Goal: Information Seeking & Learning: Compare options

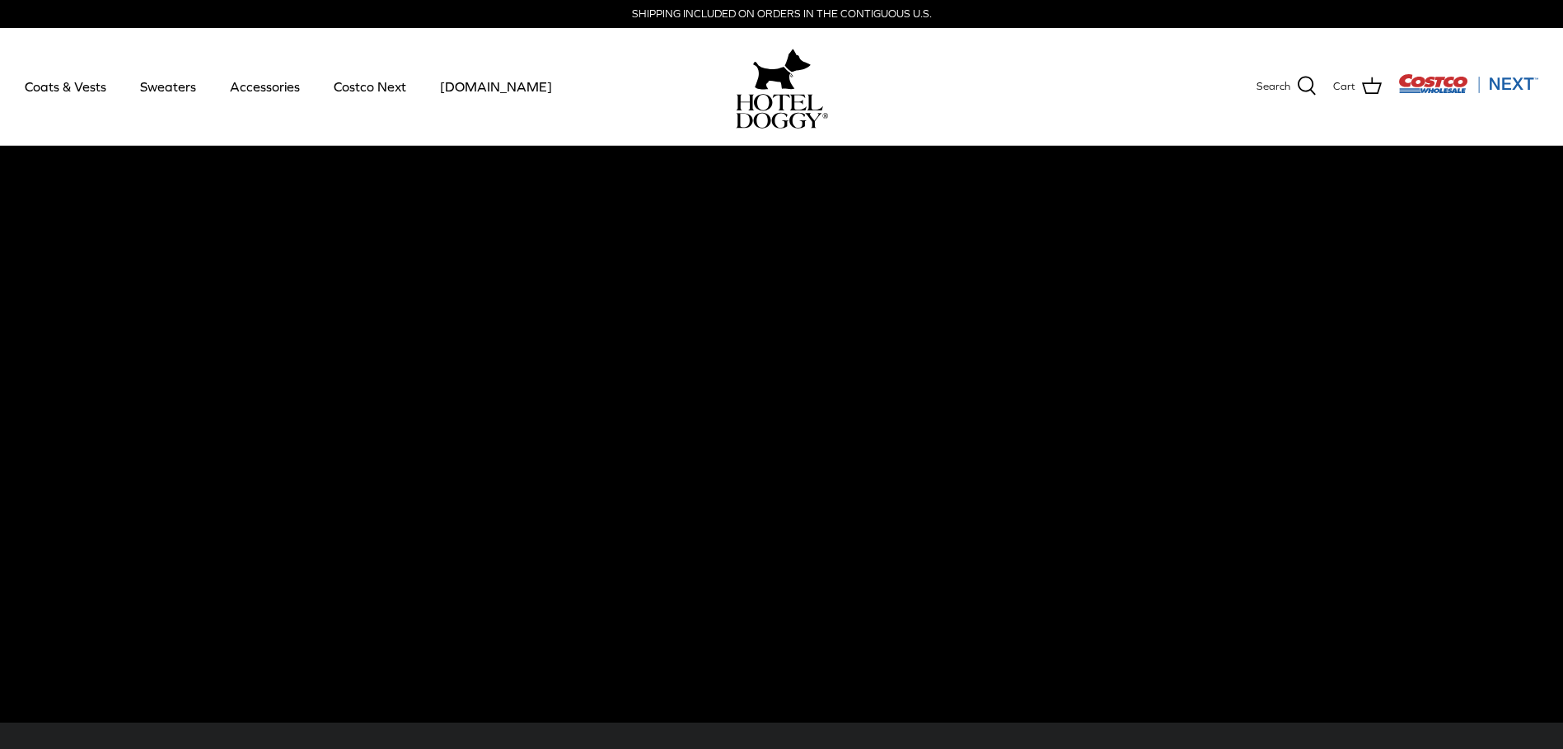
click at [60, 91] on link "Coats & Vests" at bounding box center [65, 86] width 111 height 56
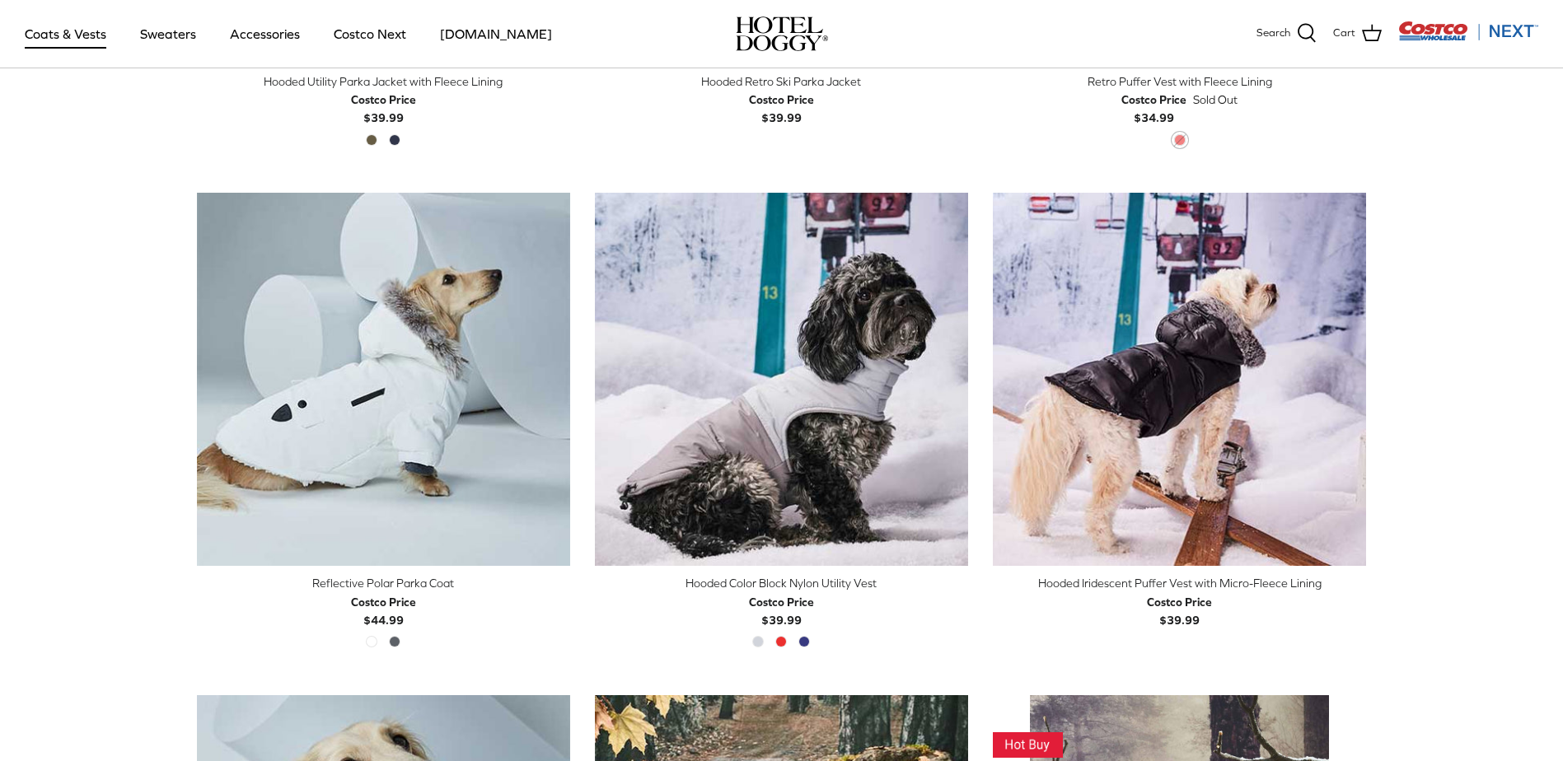
scroll to position [1320, 0]
click at [791, 470] on img "Hooded Color Block Nylon Utility Vest" at bounding box center [781, 378] width 373 height 373
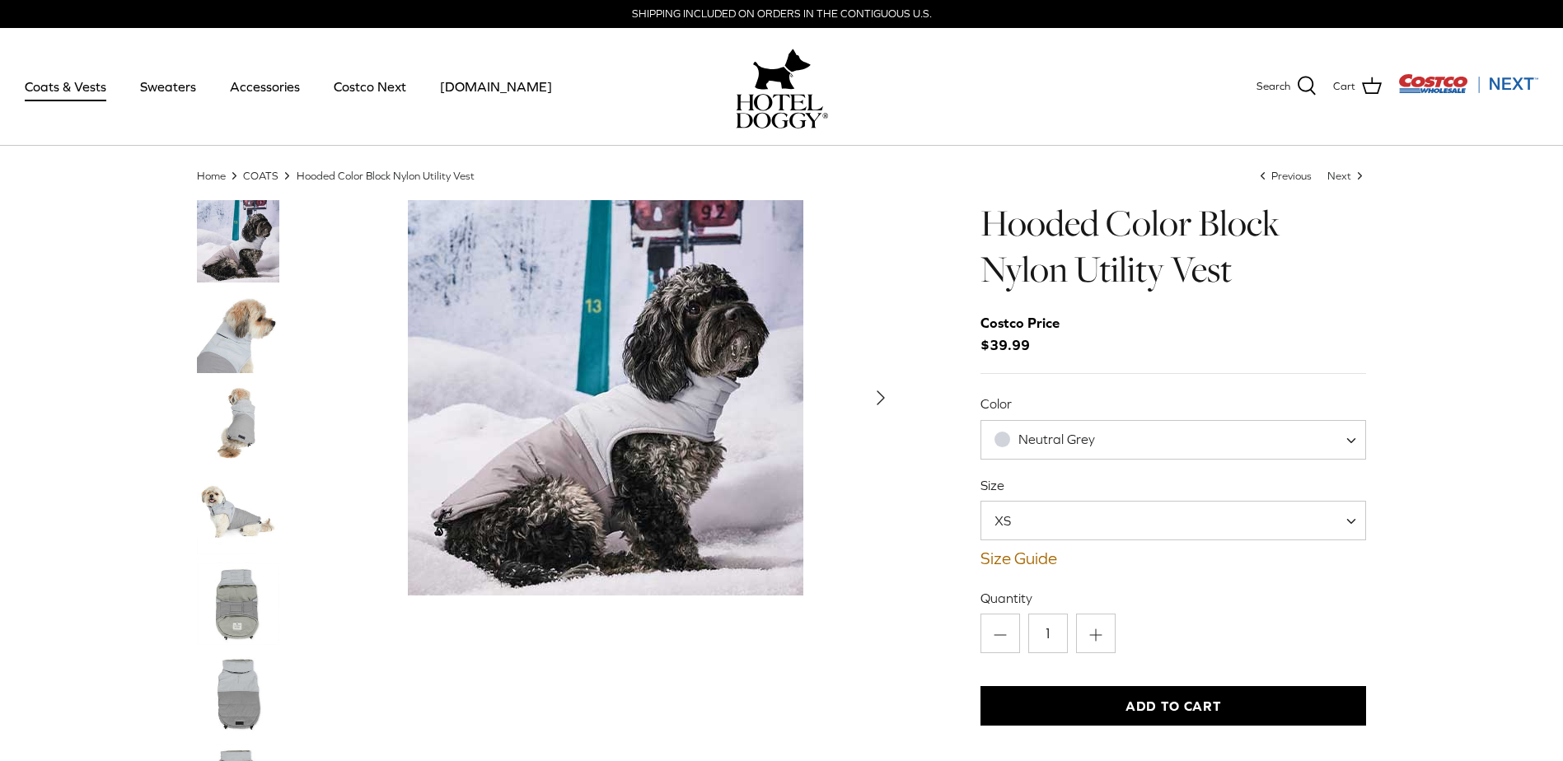
click at [222, 610] on img "Thumbnail Link" at bounding box center [238, 604] width 82 height 82
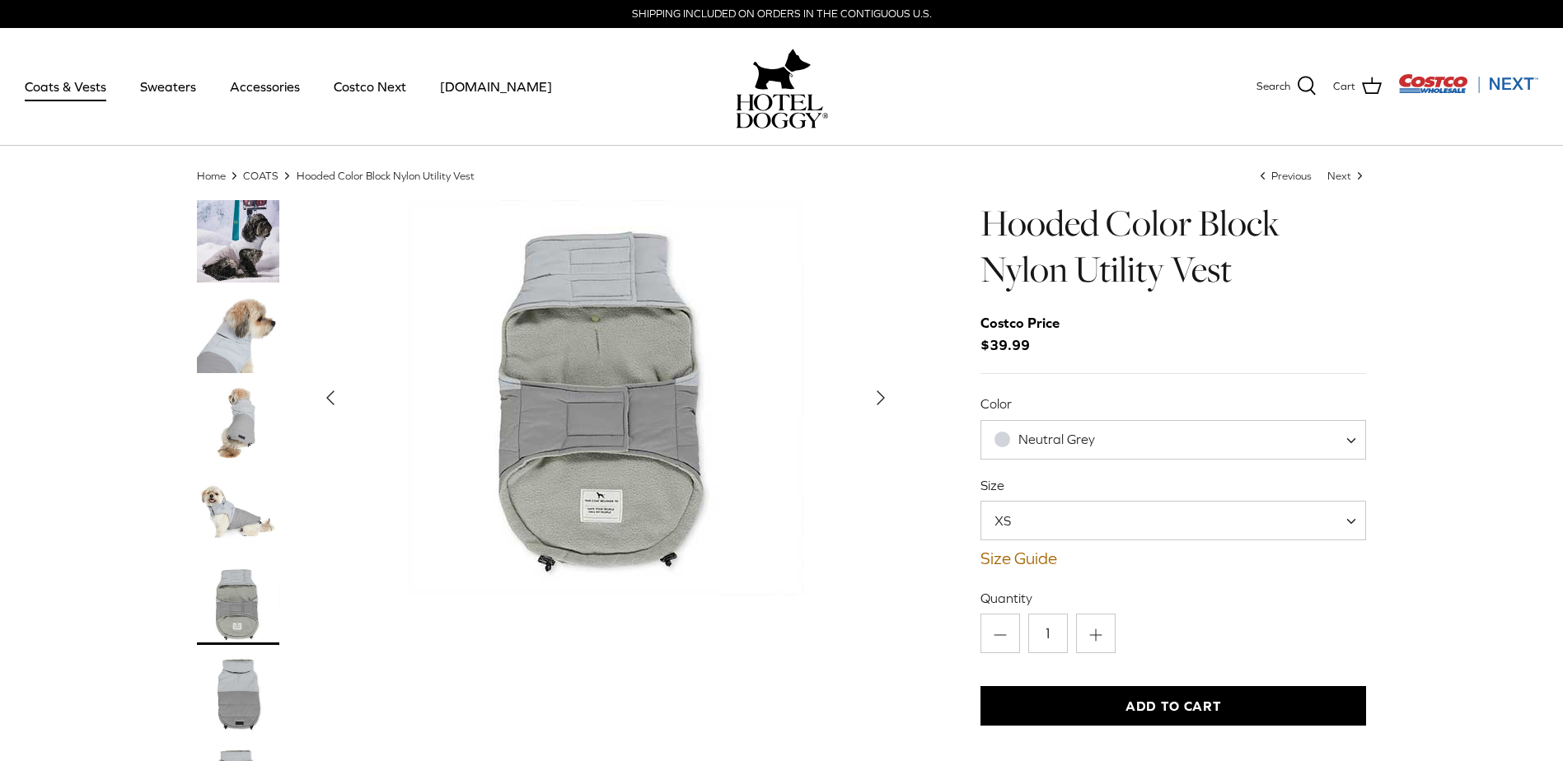
click at [225, 511] on img "Thumbnail Link" at bounding box center [238, 513] width 82 height 82
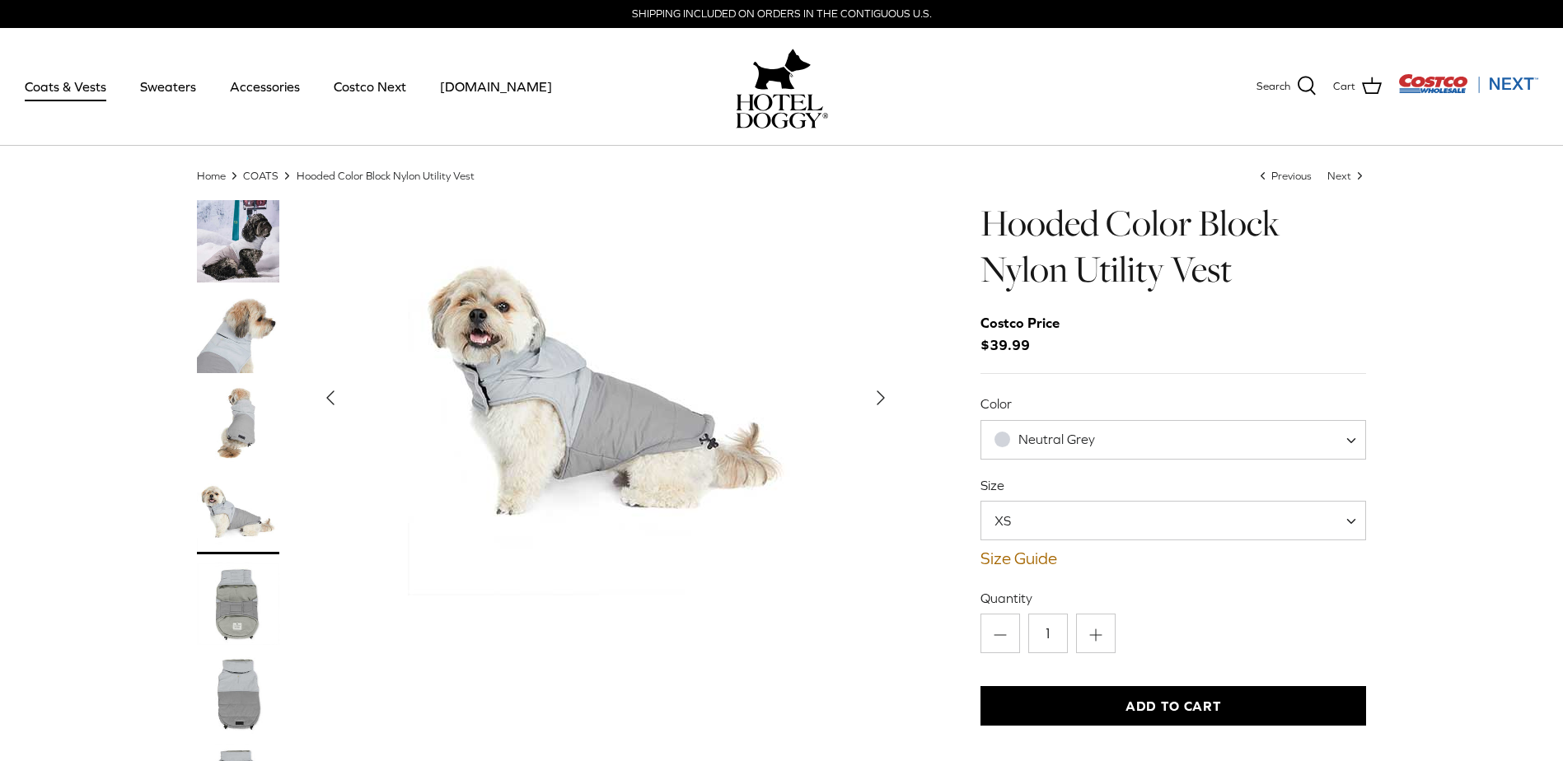
click at [223, 243] on img "Thumbnail Link" at bounding box center [238, 241] width 82 height 82
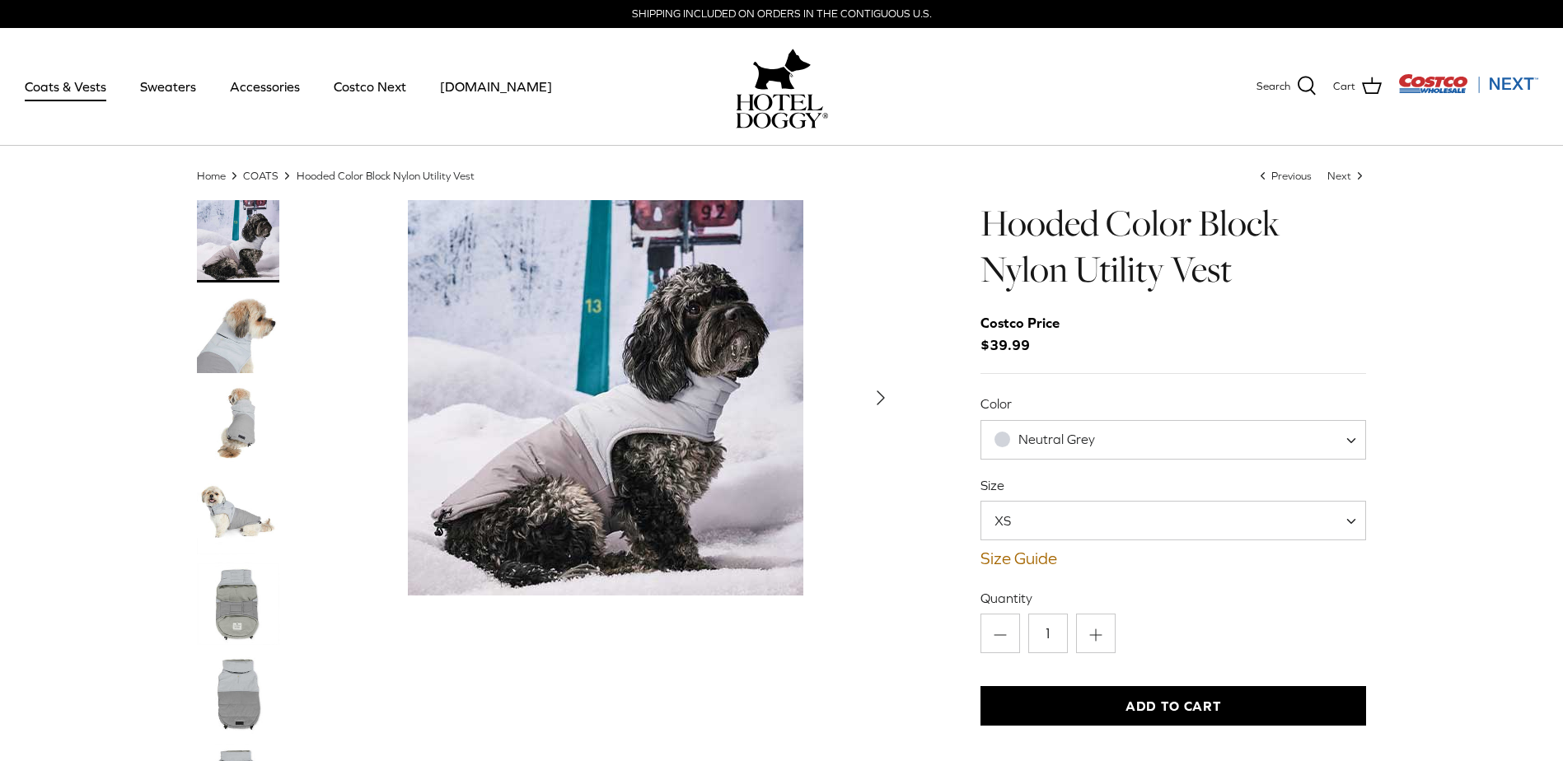
click at [1095, 436] on span "Neutral Grey" at bounding box center [1054, 439] width 147 height 17
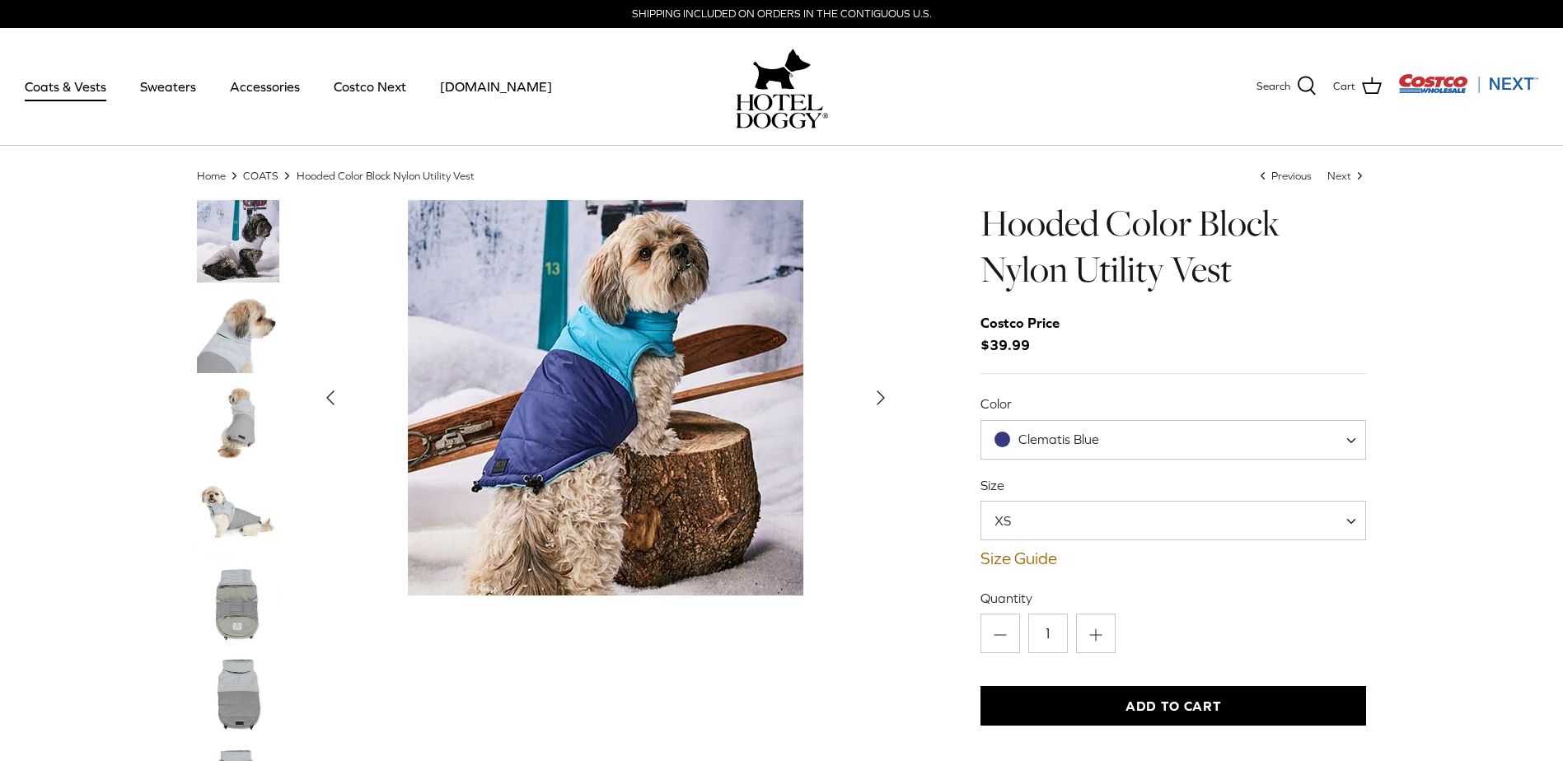
click at [1049, 441] on span "Clematis Blue" at bounding box center [1058, 439] width 81 height 15
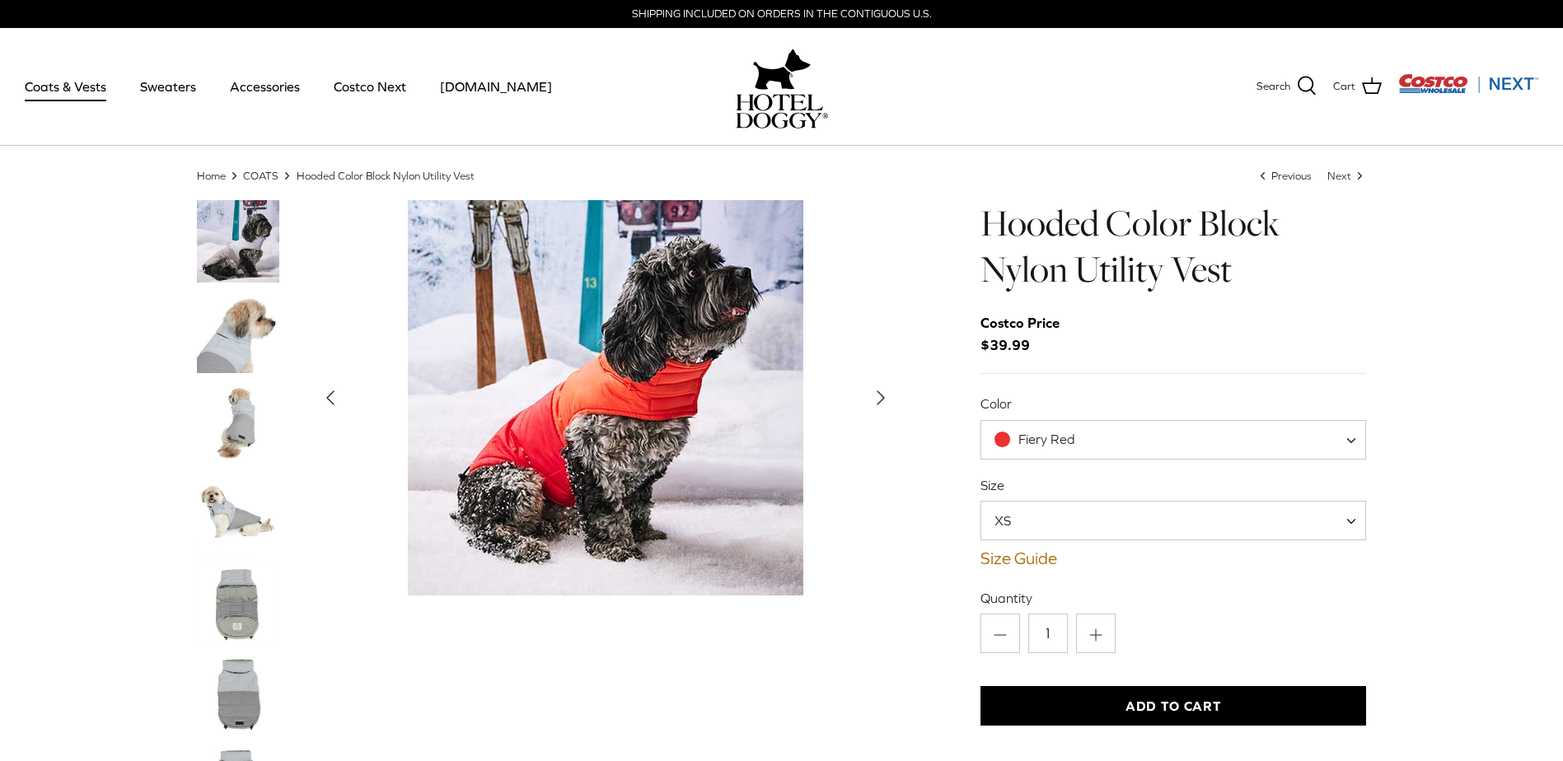
click at [1028, 443] on span "Fiery Red" at bounding box center [1046, 439] width 57 height 15
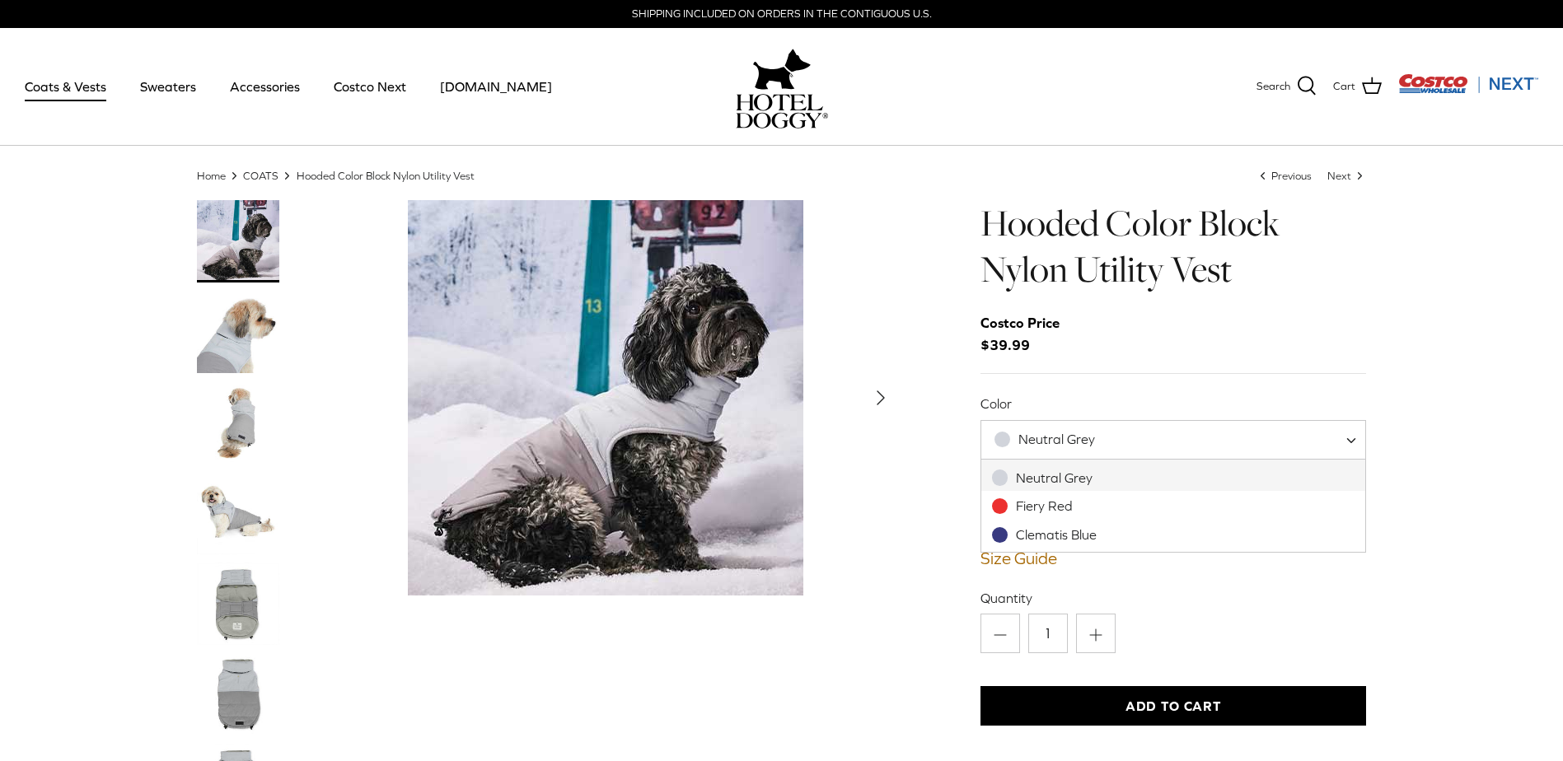
click at [1035, 429] on span "Neutral Grey" at bounding box center [1173, 440] width 386 height 40
select select "Clematis Blue"
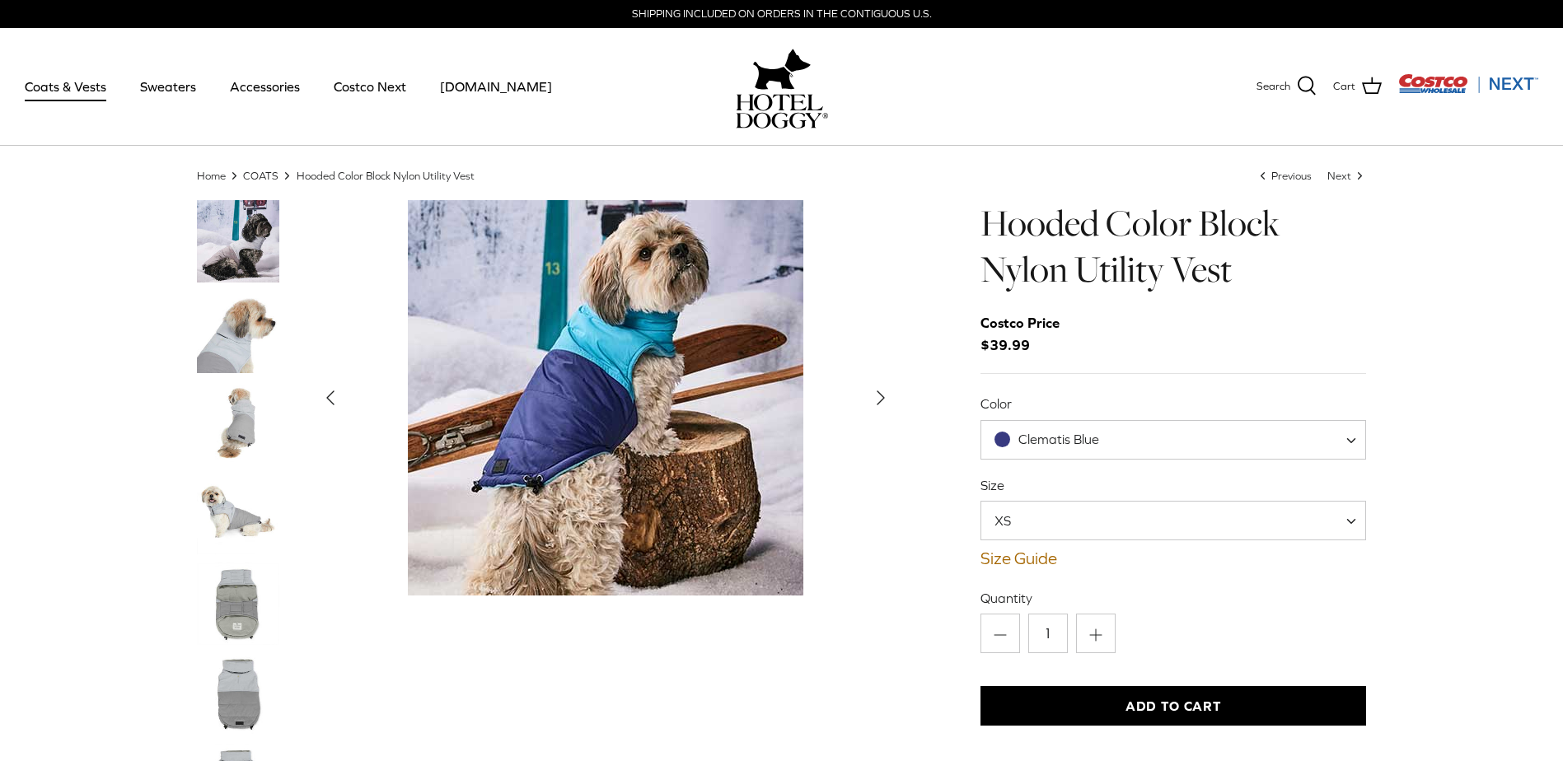
click at [1044, 526] on span "XS" at bounding box center [1012, 521] width 63 height 18
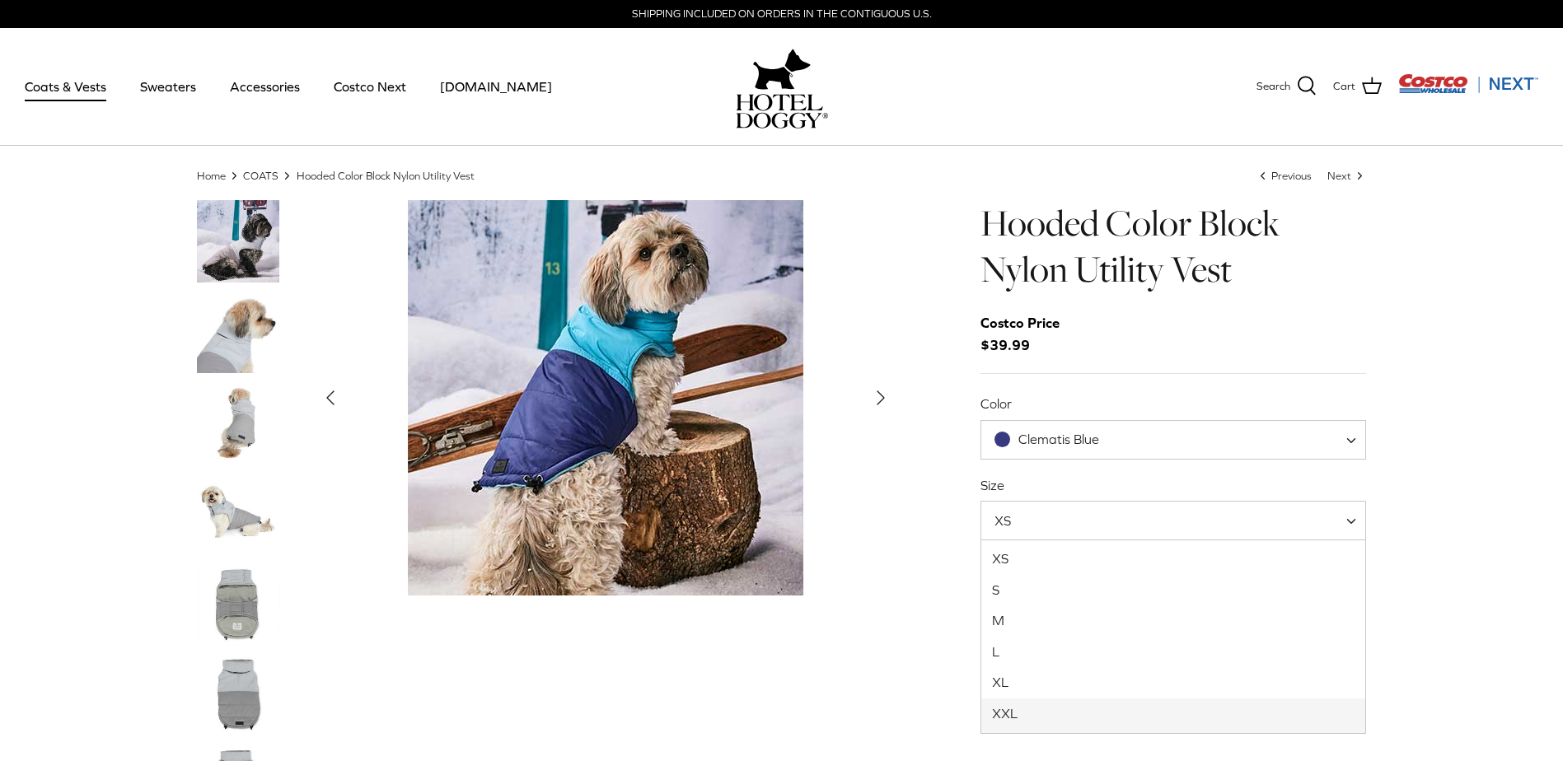
select select "XXL"
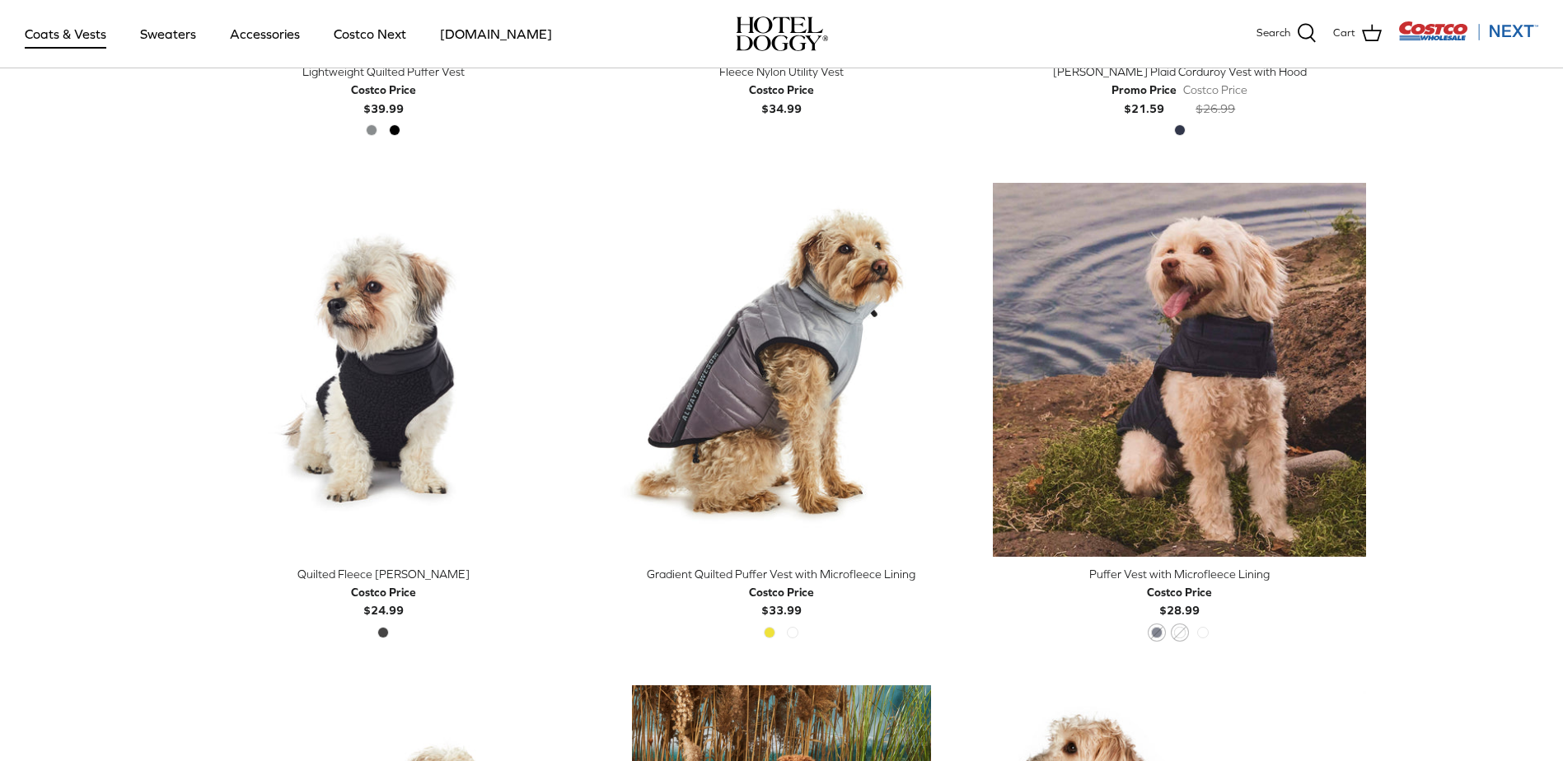
scroll to position [2309, 0]
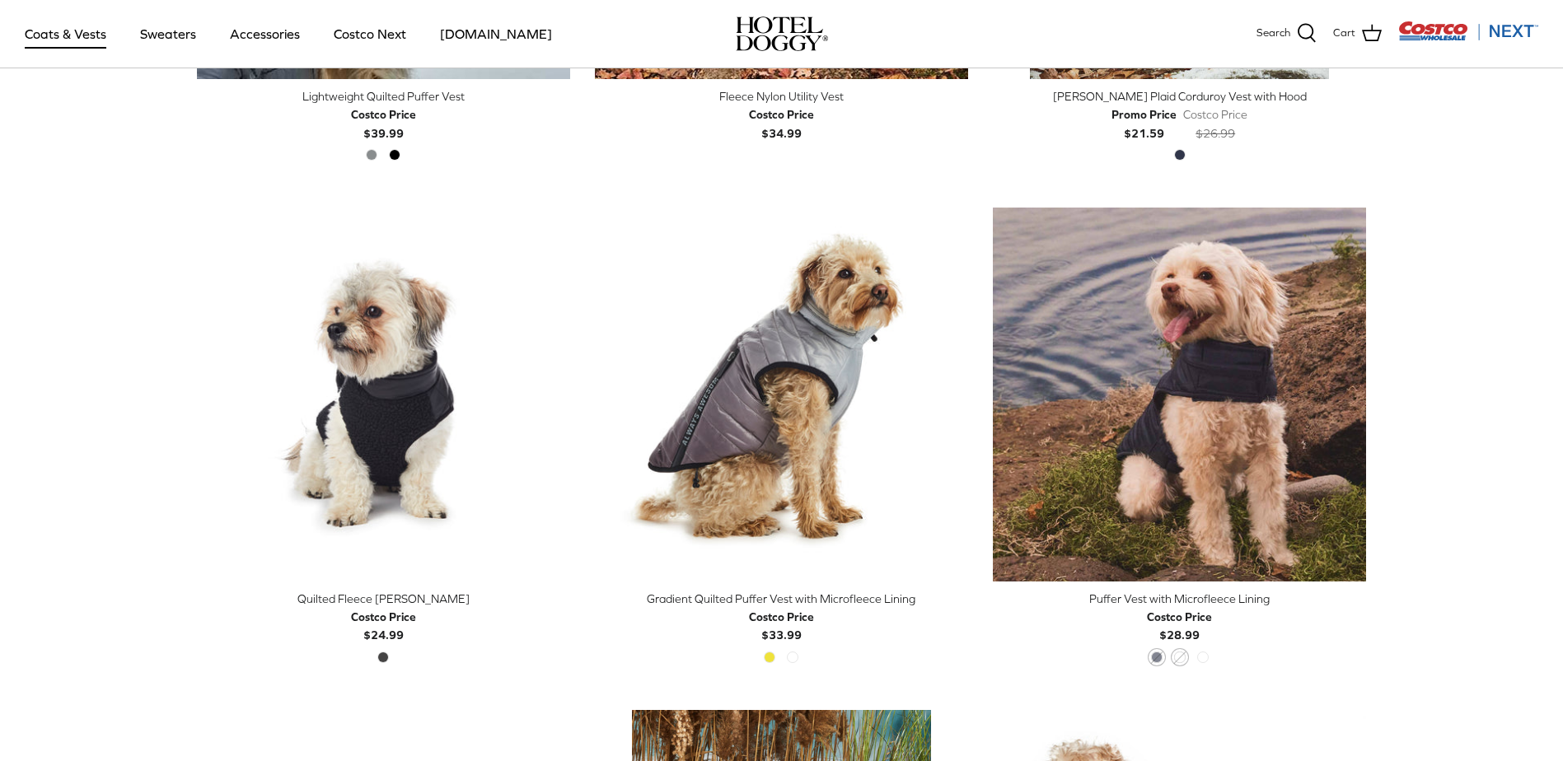
click at [1157, 384] on img "Puffer Vest with Microfleece Lining" at bounding box center [1179, 394] width 373 height 373
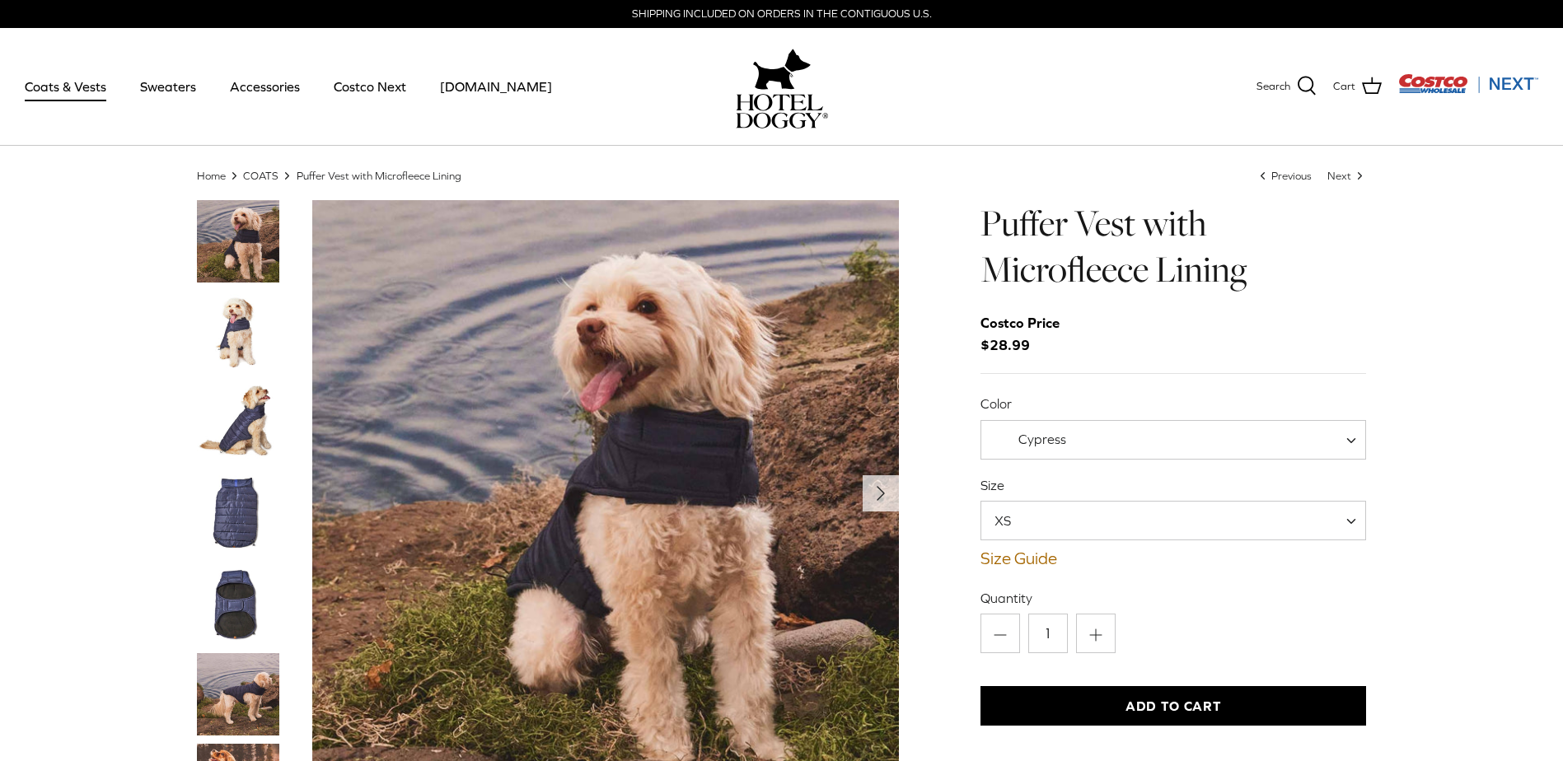
click at [1067, 450] on span "Cypress" at bounding box center [1173, 440] width 386 height 40
click at [1023, 425] on span "Cypress" at bounding box center [1173, 440] width 386 height 40
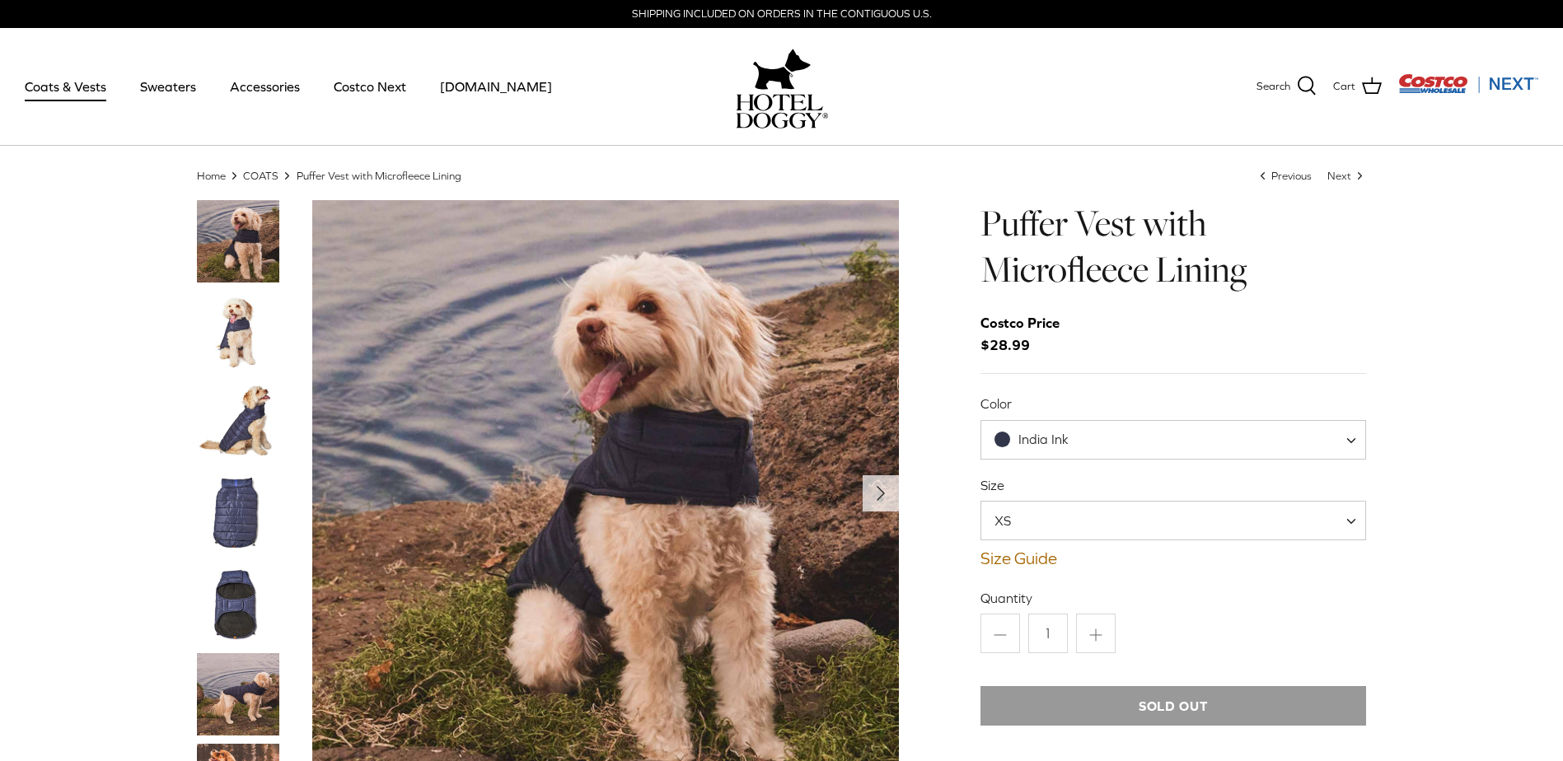
click at [1026, 446] on span "India Ink" at bounding box center [1043, 439] width 50 height 15
drag, startPoint x: 1024, startPoint y: 489, endPoint x: 1024, endPoint y: 499, distance: 9.9
click at [1026, 512] on span "XS" at bounding box center [1012, 521] width 63 height 18
click at [1038, 372] on div "Puffer Vest with Microfleece Lining Costco Price $28.99 Color India Ink Orange …" at bounding box center [1173, 602] width 386 height 805
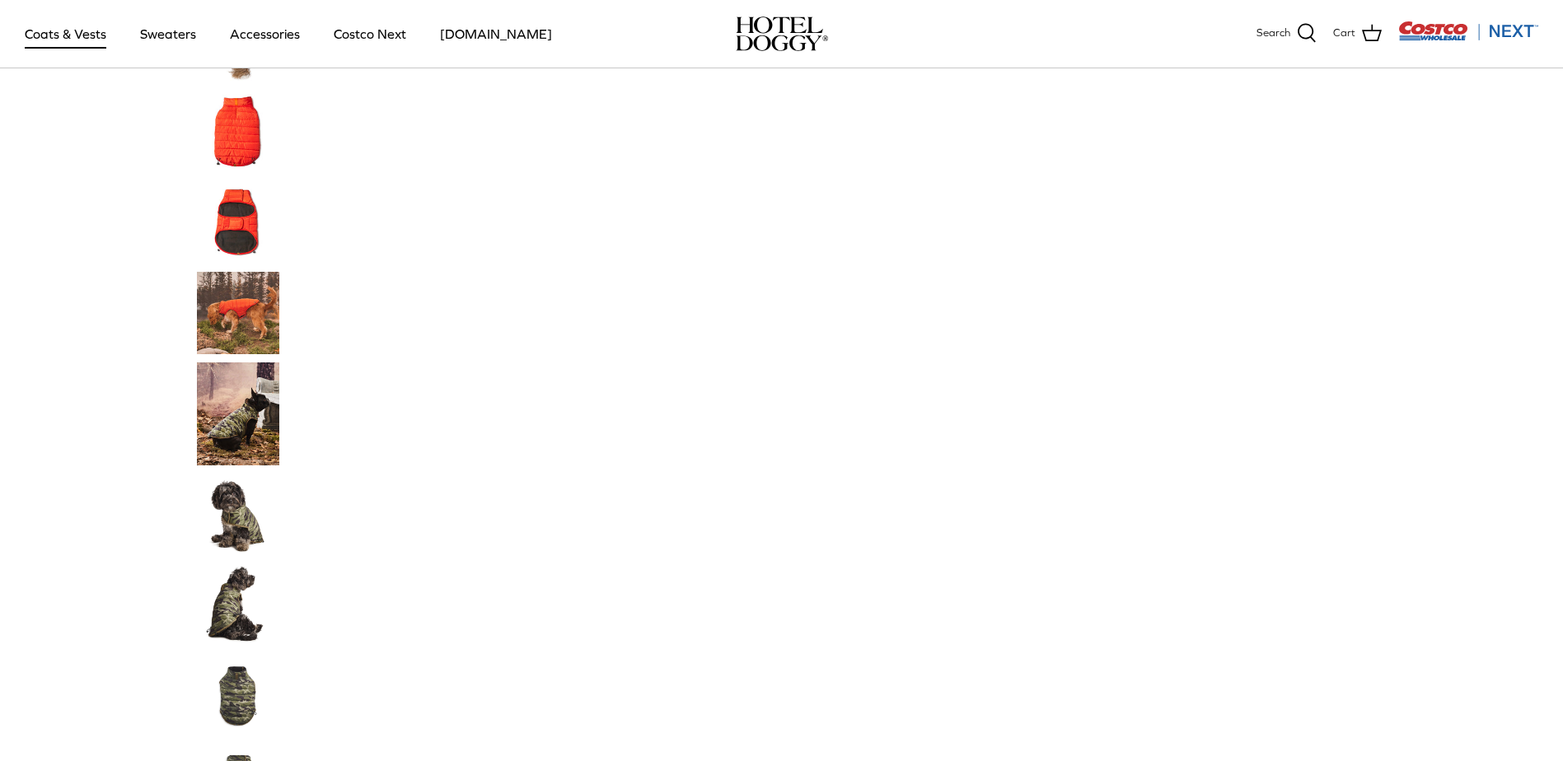
scroll to position [988, 0]
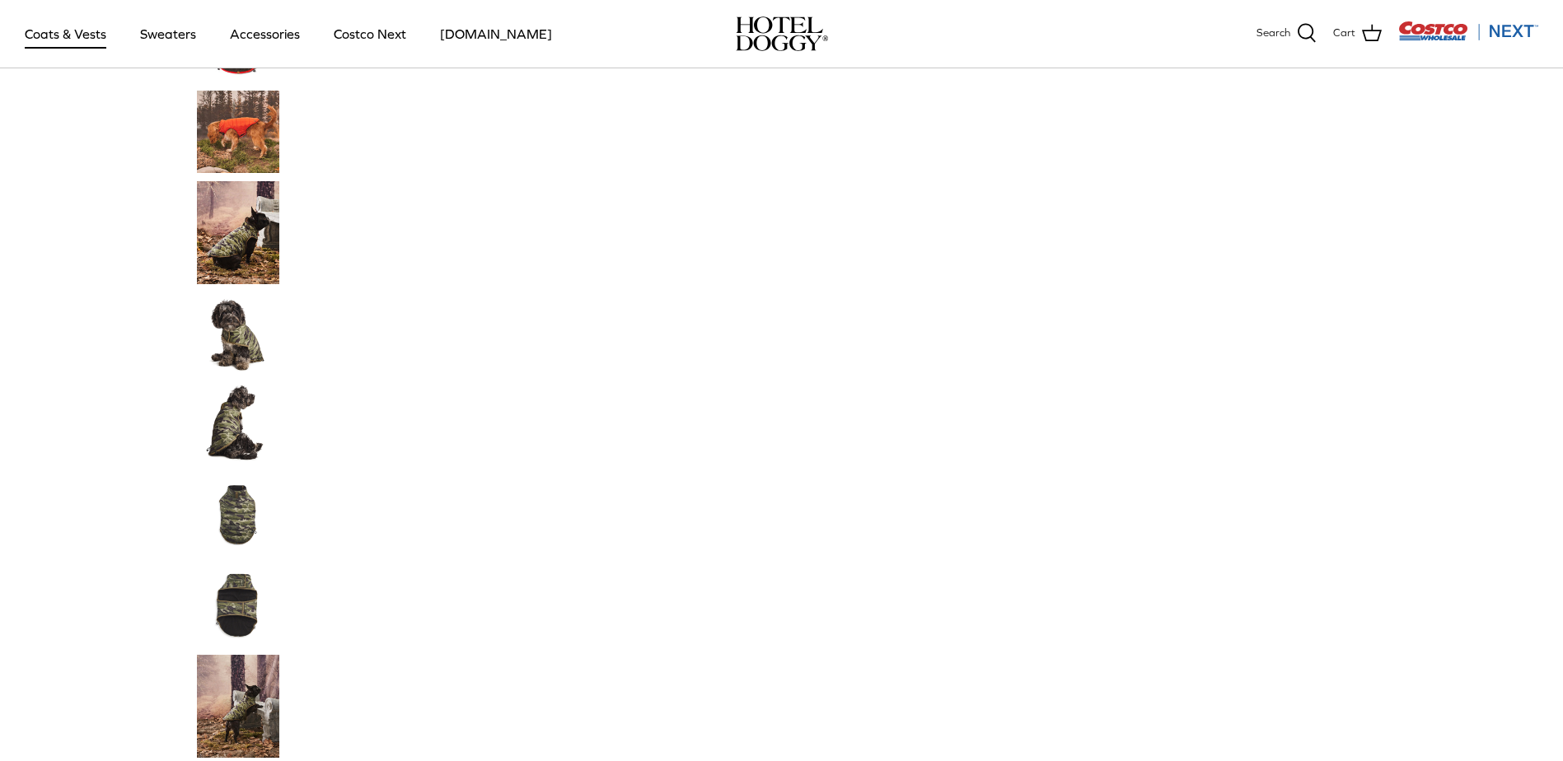
click at [233, 421] on img "Thumbnail Link" at bounding box center [238, 424] width 82 height 82
click at [227, 230] on img "Thumbnail Link" at bounding box center [238, 232] width 82 height 103
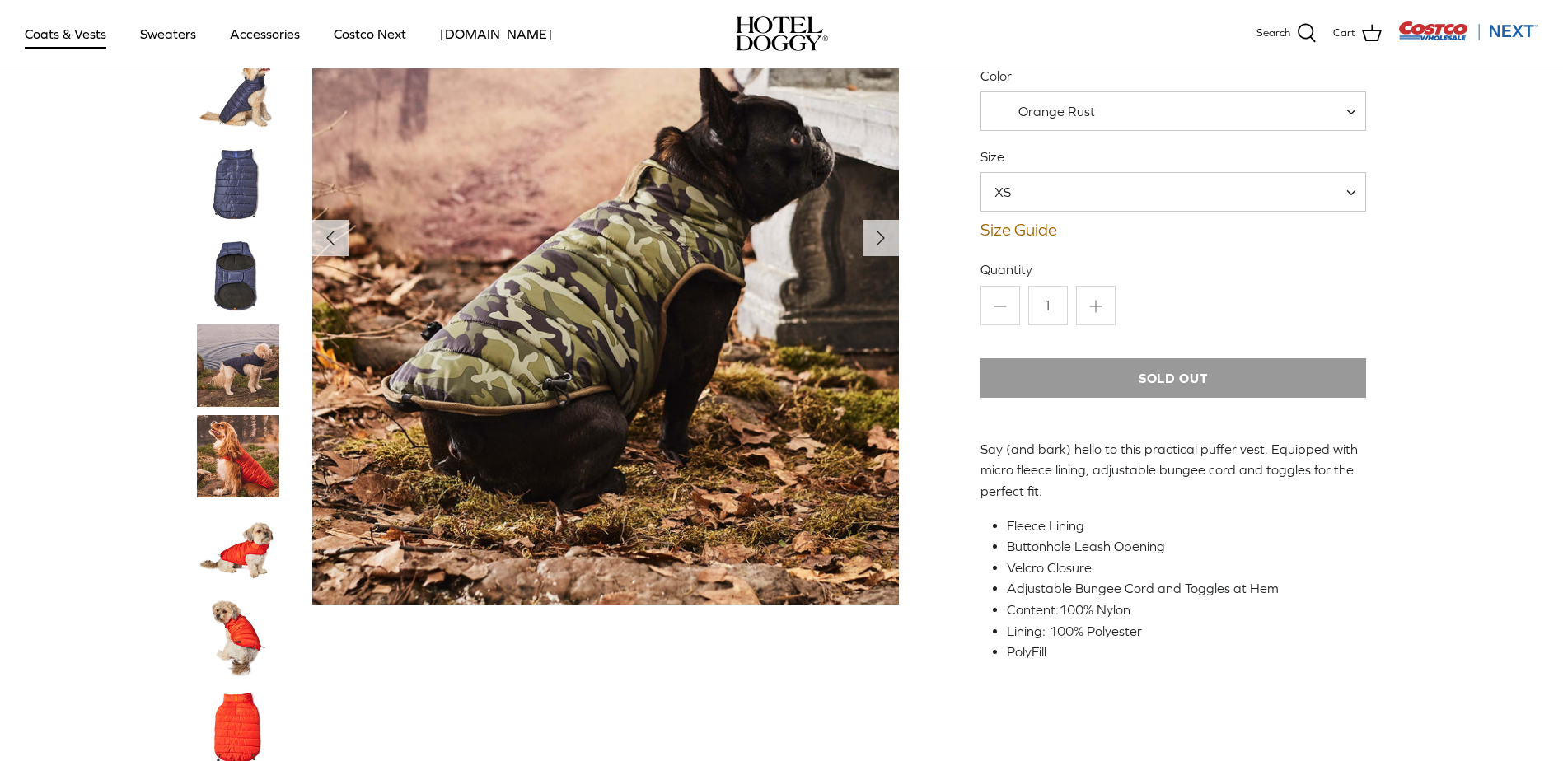
scroll to position [165, 0]
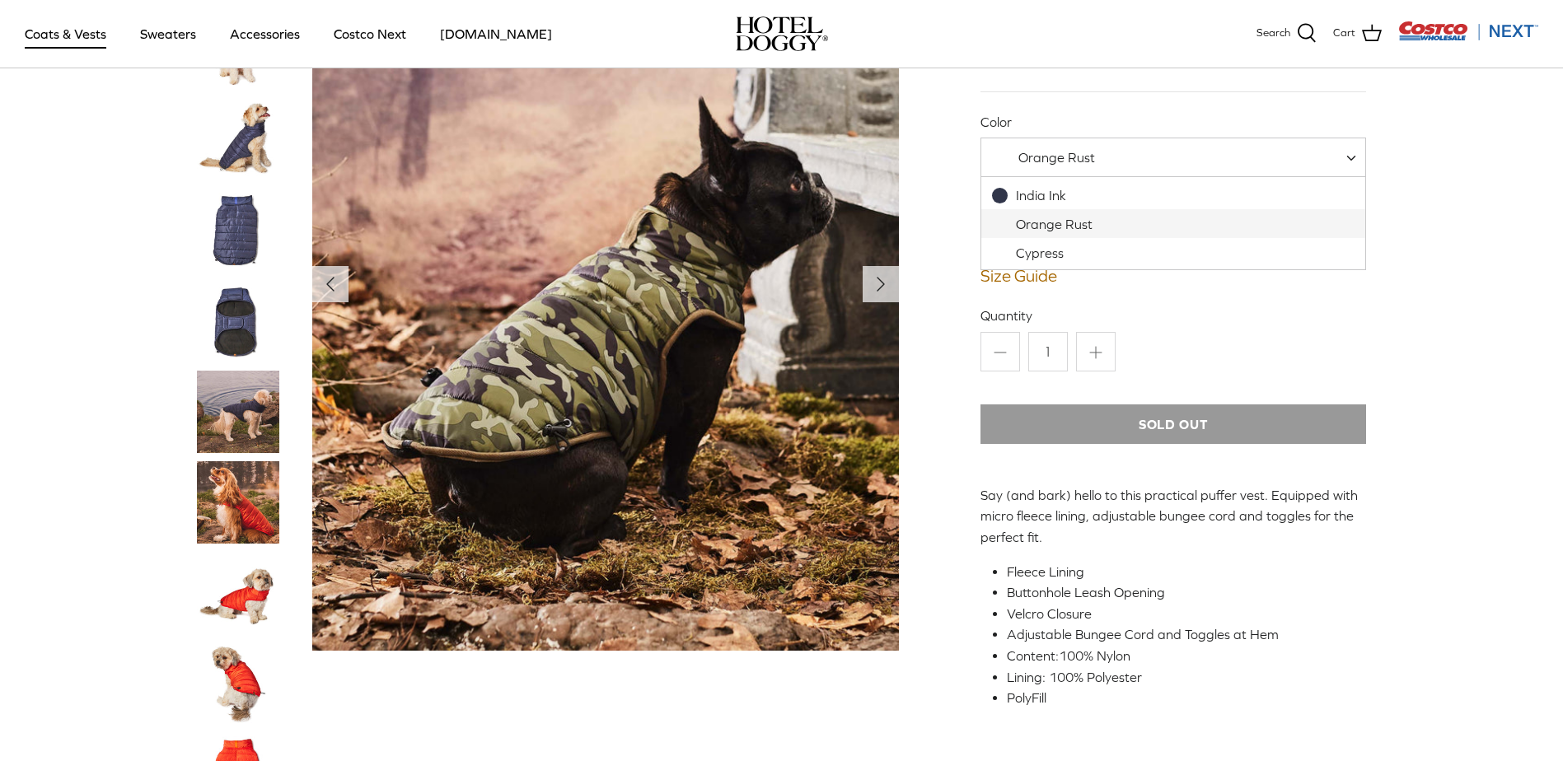
click at [1035, 171] on span "Orange Rust" at bounding box center [1173, 158] width 386 height 40
select select "Cypress"
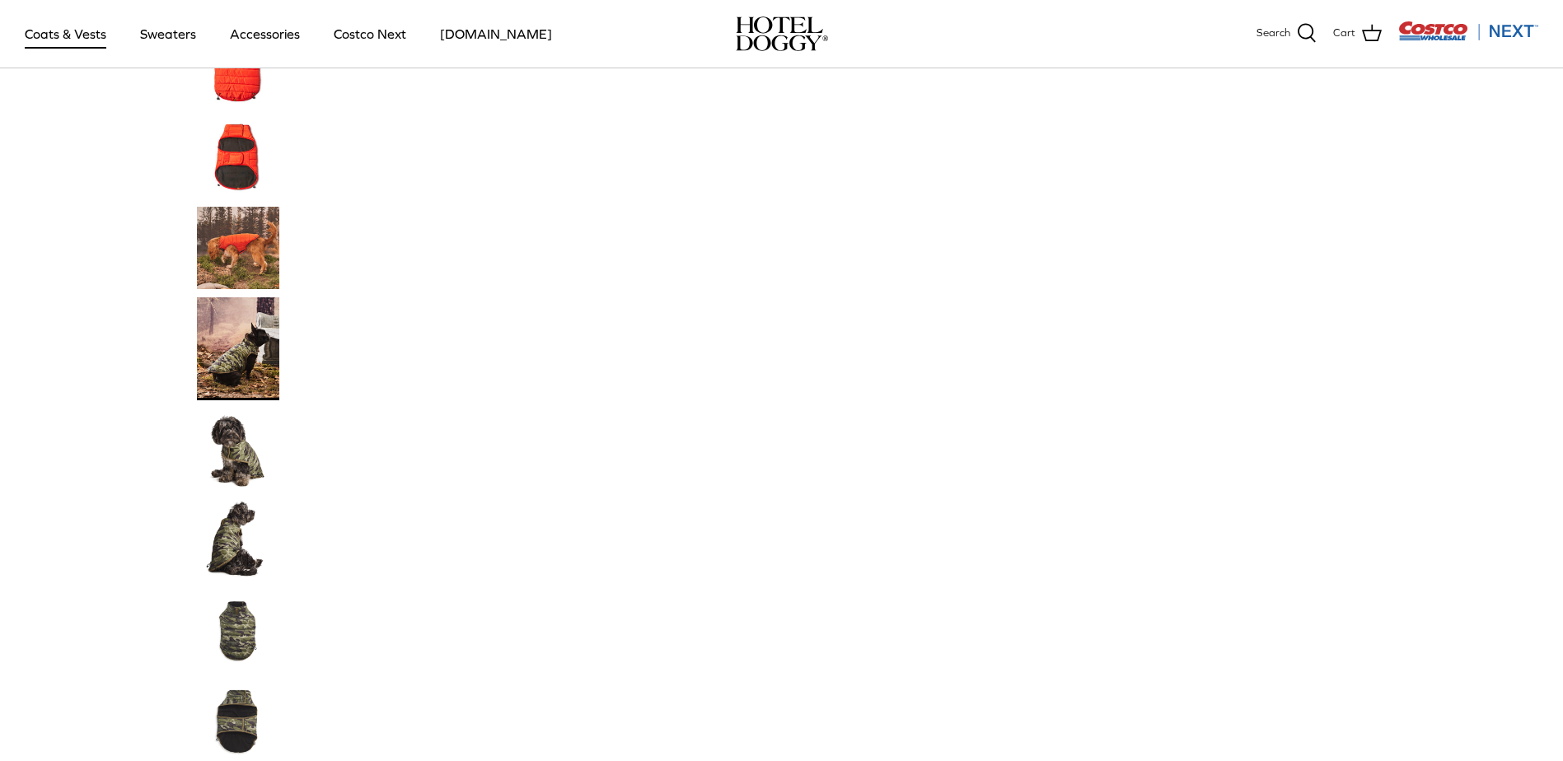
scroll to position [659, 0]
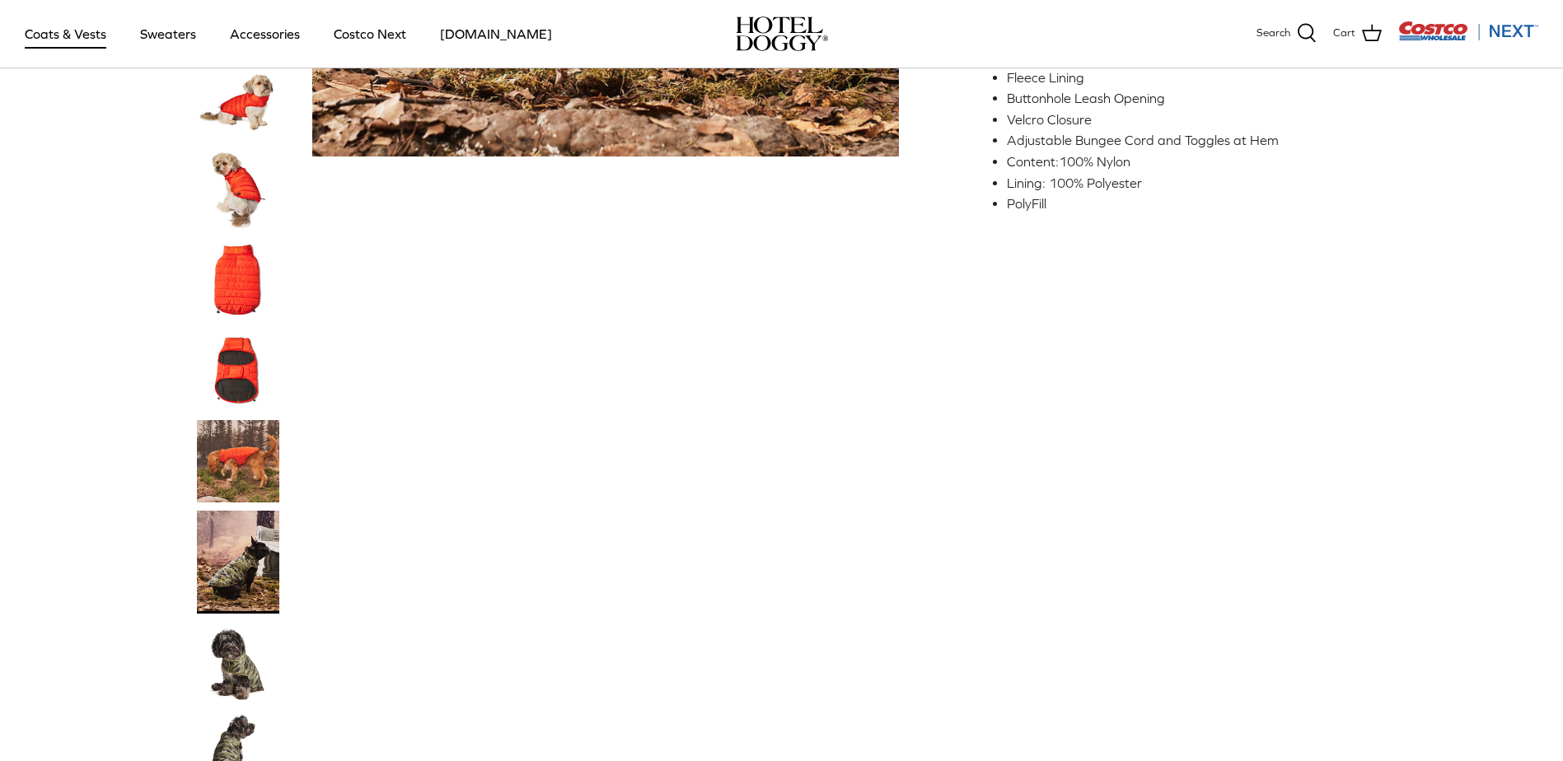
click at [233, 361] on img "Thumbnail Link" at bounding box center [238, 370] width 82 height 82
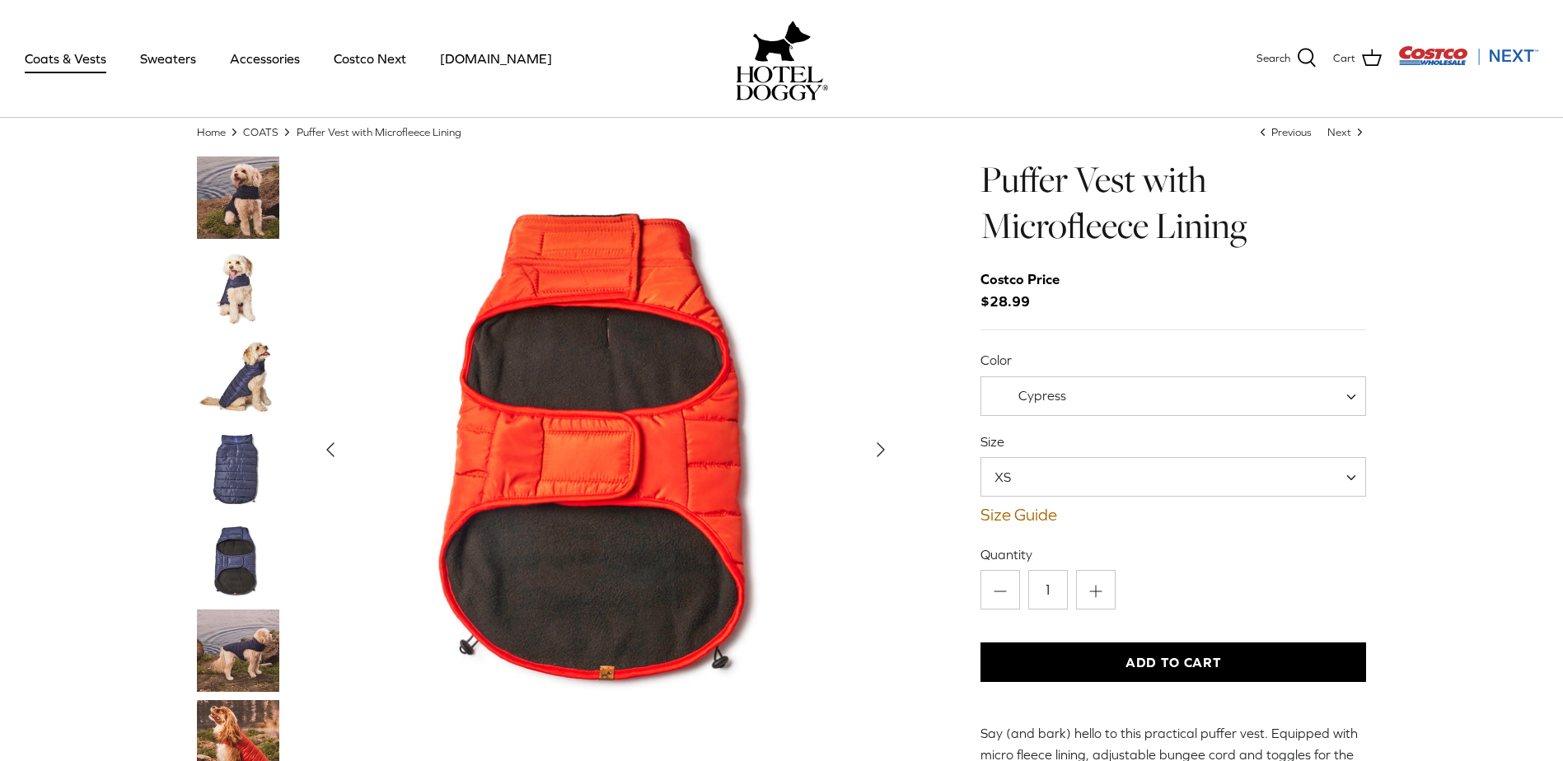
scroll to position [0, 0]
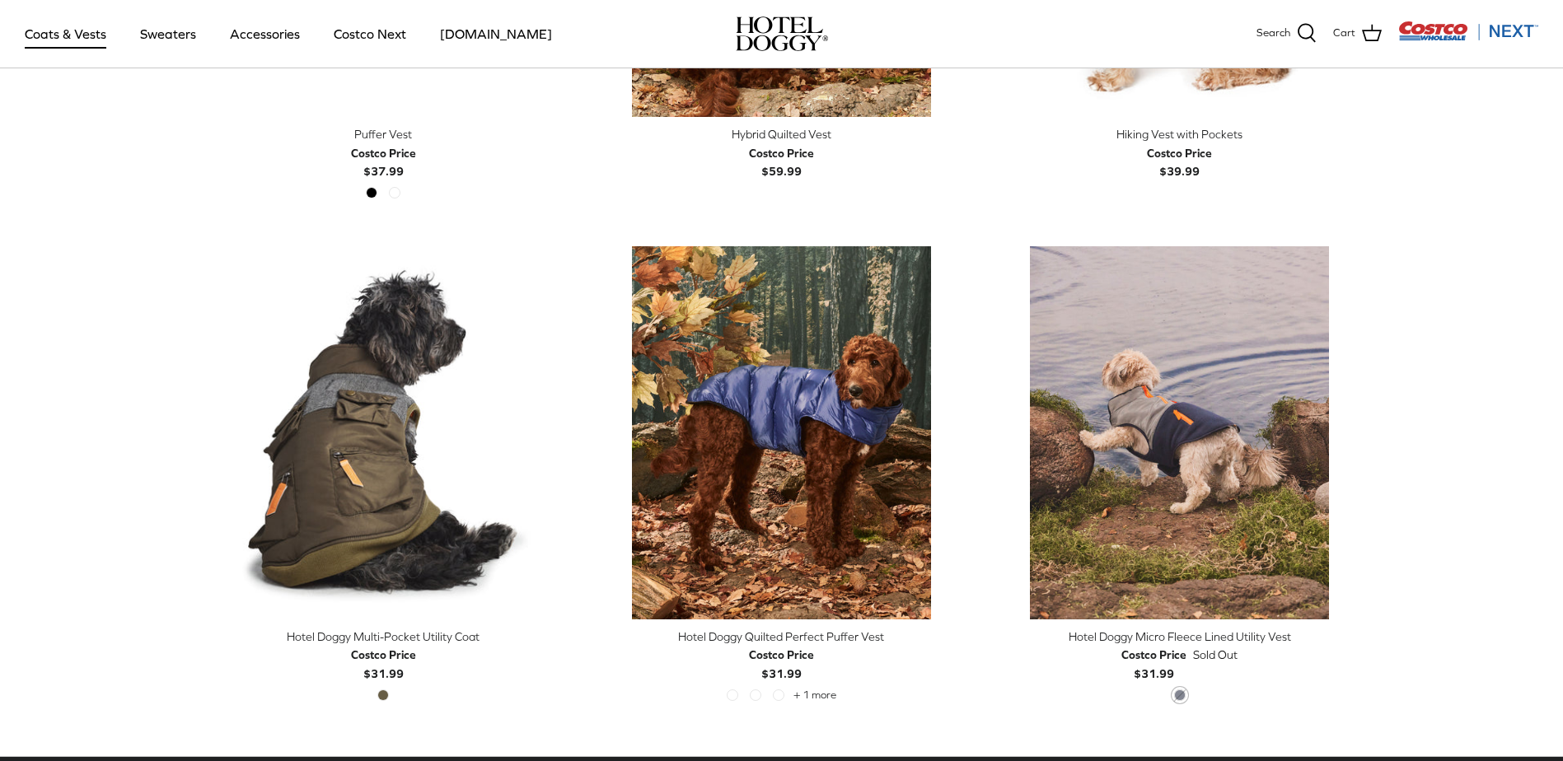
scroll to position [3297, 0]
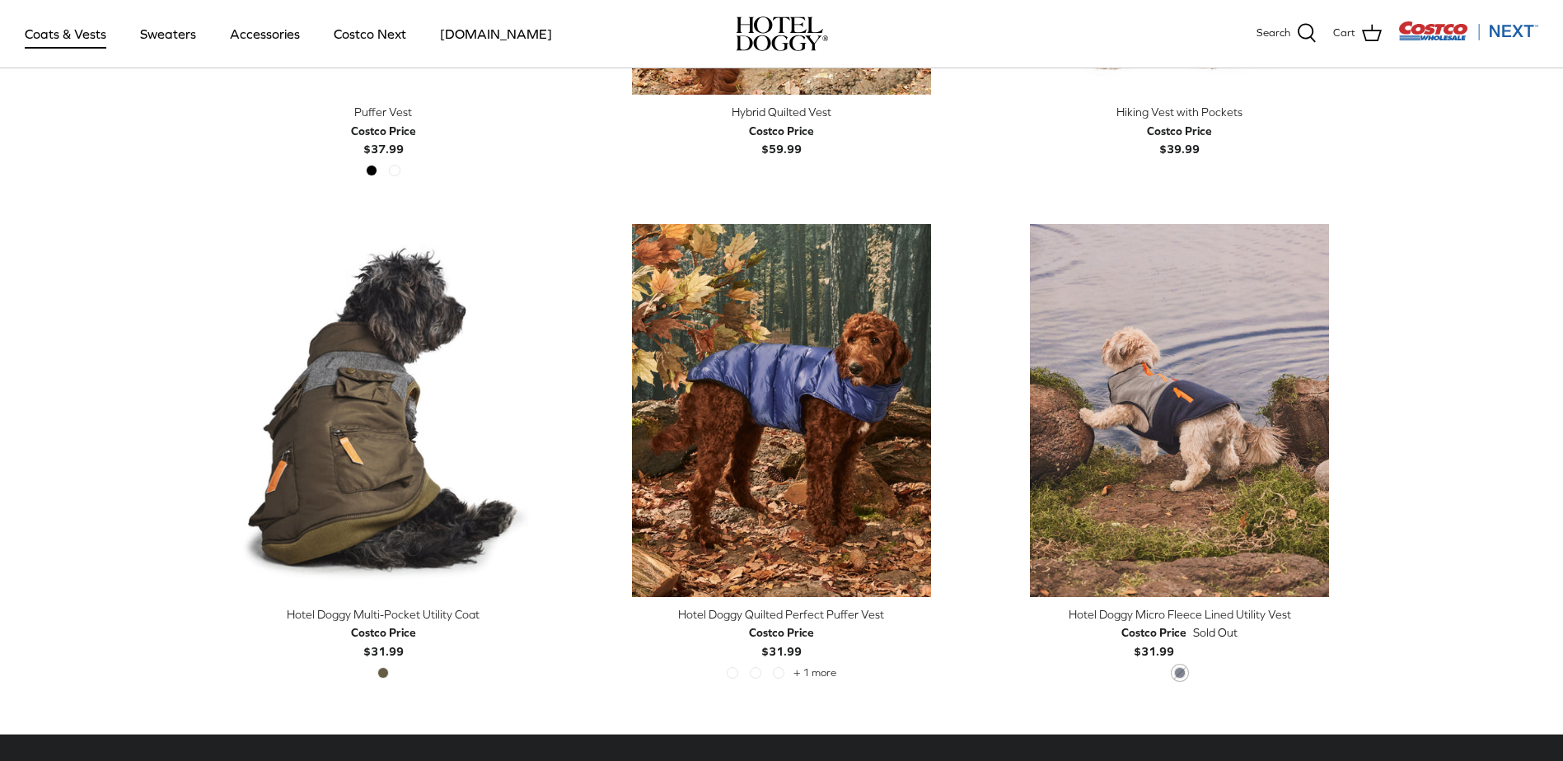
click at [830, 440] on img "Hotel Doggy Quilted Perfect Puffer Vest" at bounding box center [781, 410] width 373 height 373
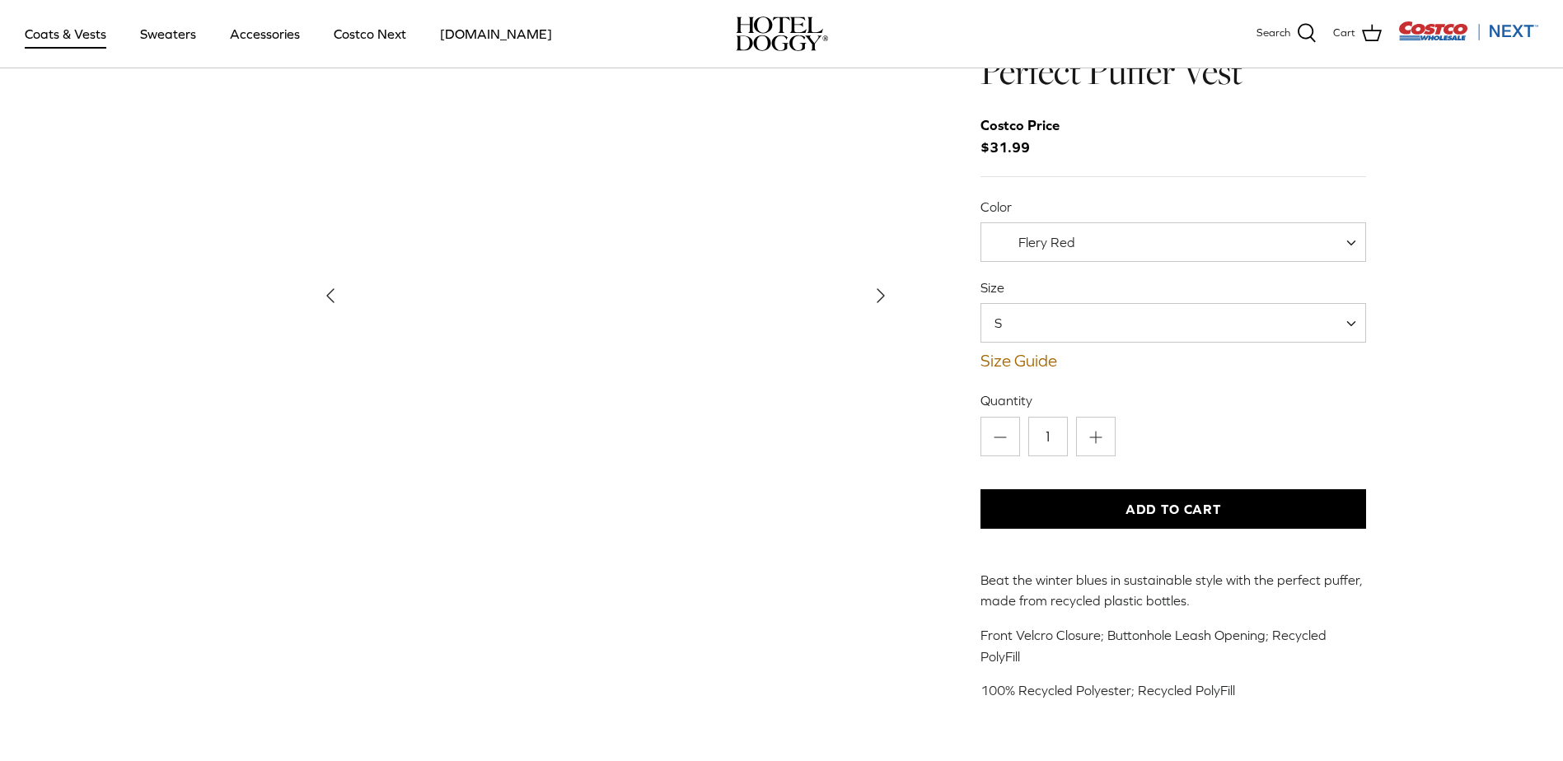
scroll to position [82, 0]
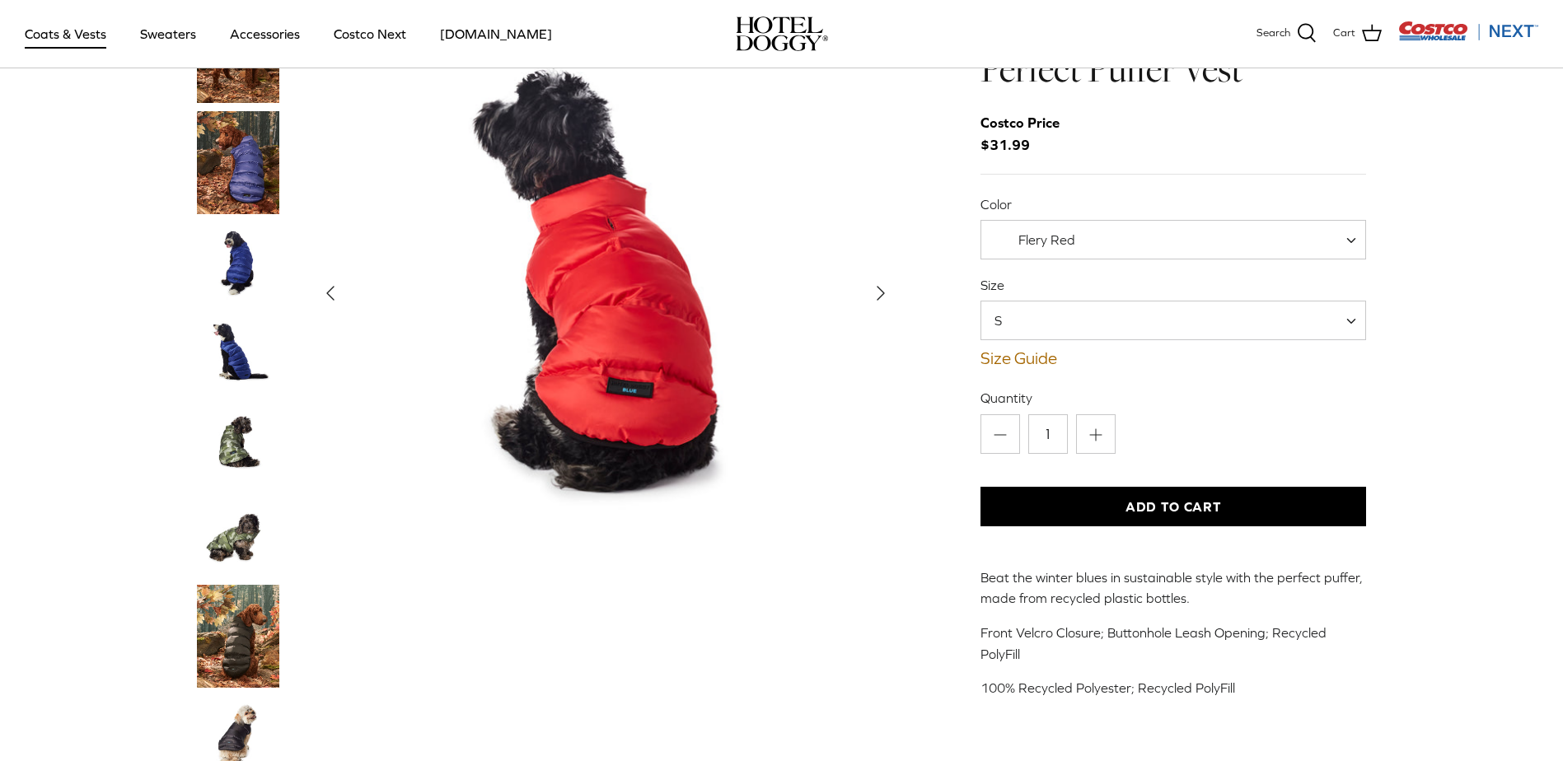
click at [249, 266] on img "Thumbnail Link" at bounding box center [238, 263] width 82 height 82
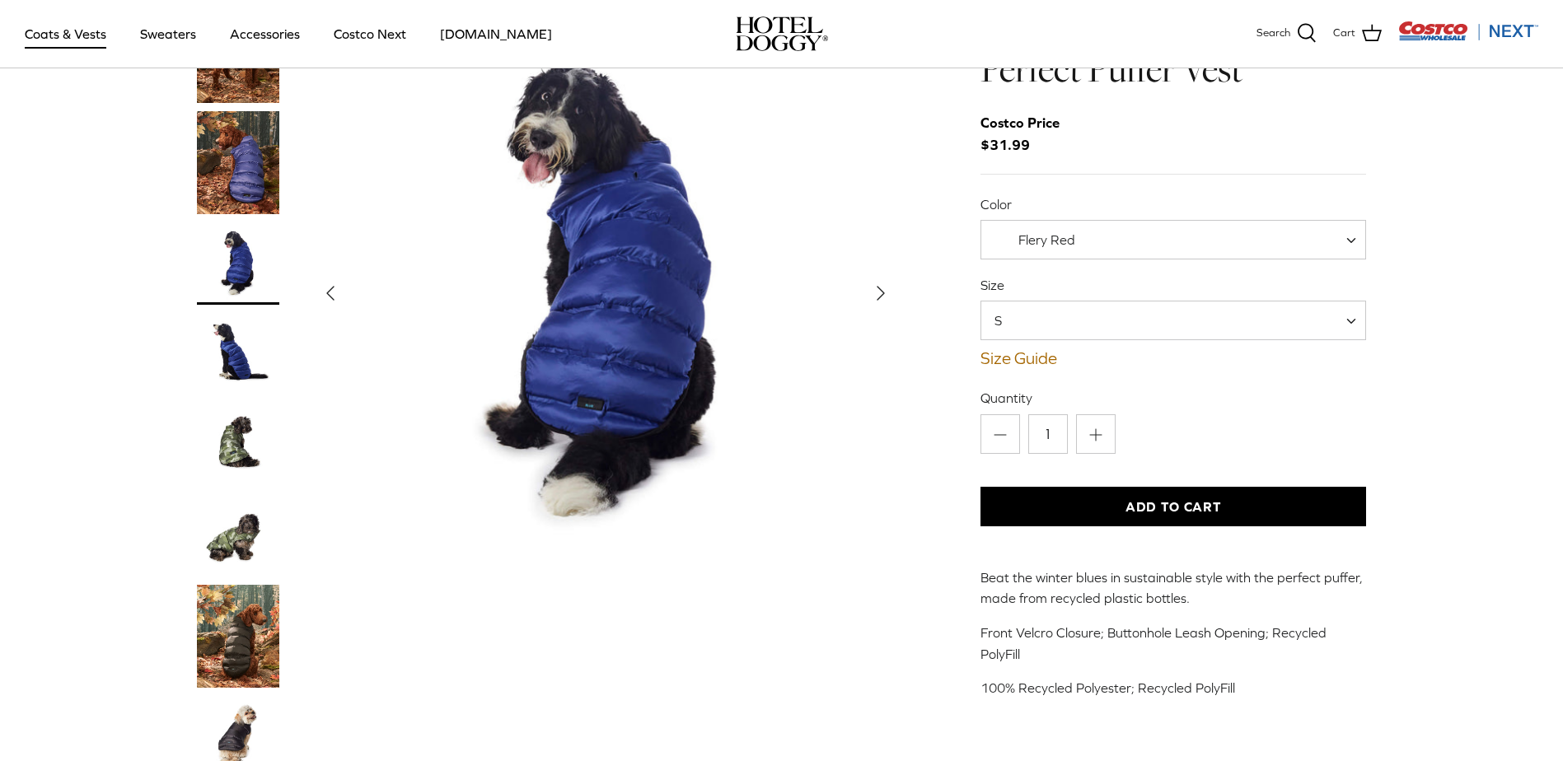
click at [227, 356] on img "Thumbnail Link" at bounding box center [238, 354] width 82 height 82
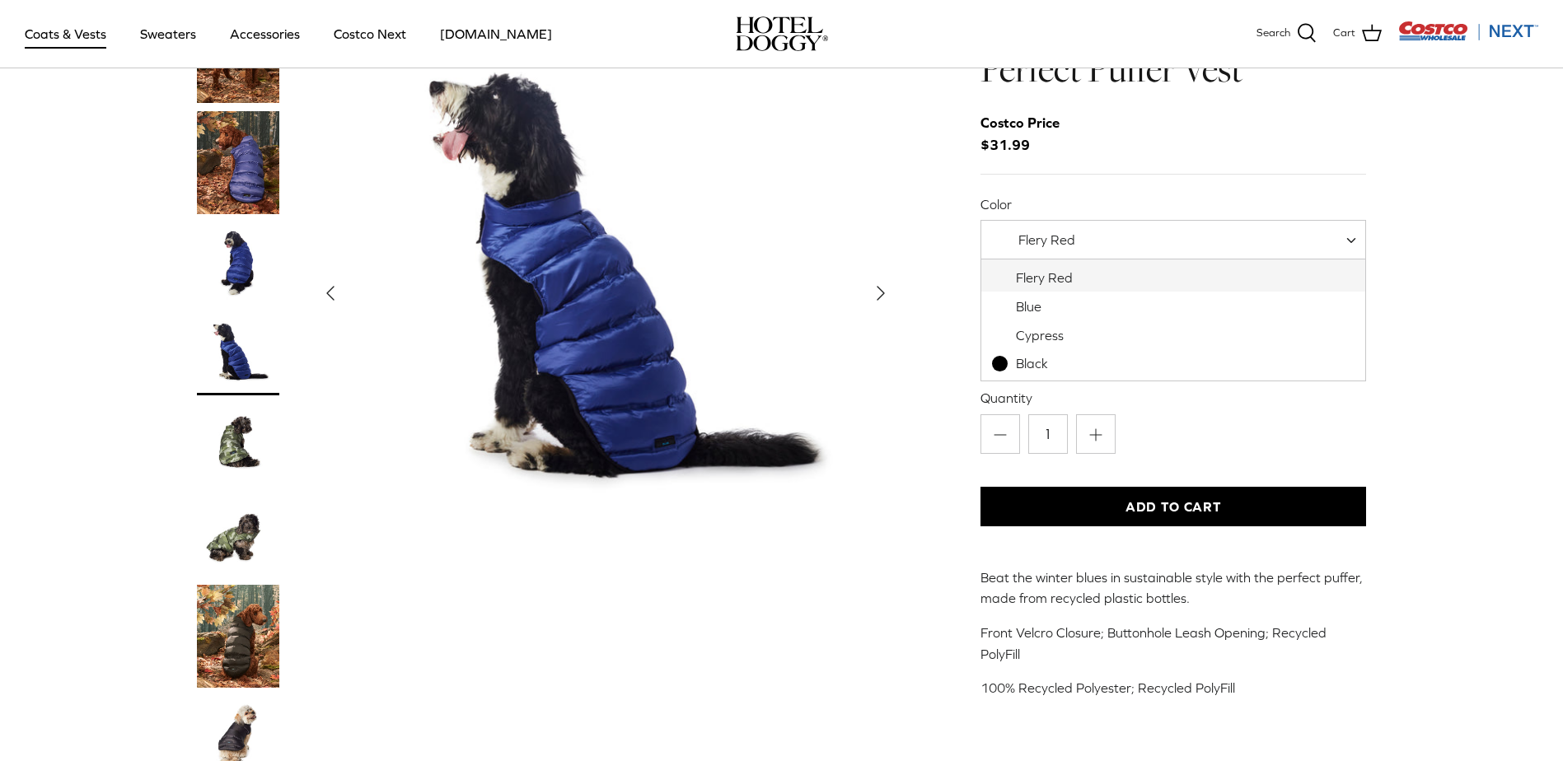
click at [1051, 248] on div "Flery Red" at bounding box center [1034, 239] width 81 height 17
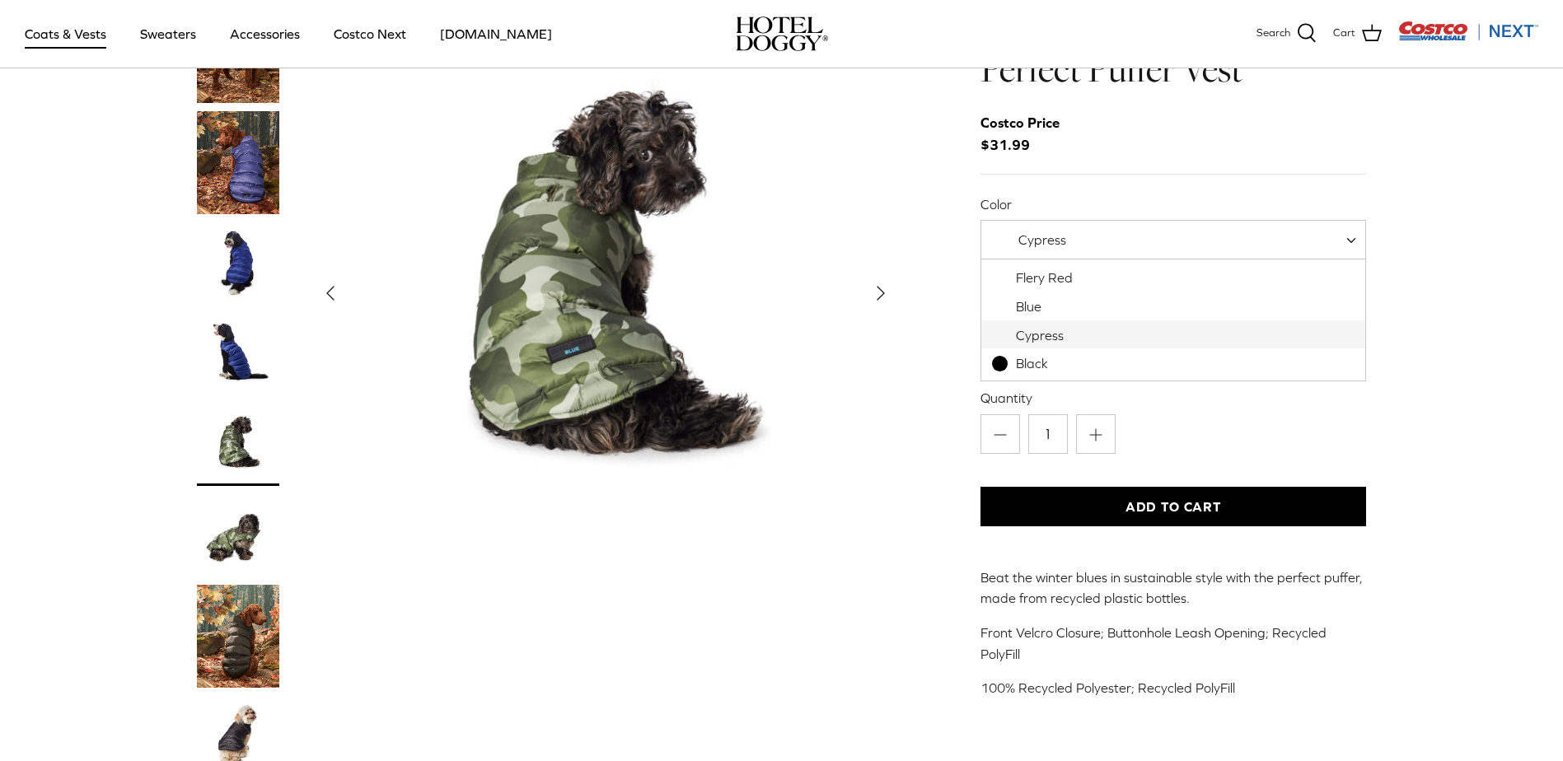
click at [1070, 238] on span "Cypress" at bounding box center [1040, 239] width 118 height 17
select select "Blue"
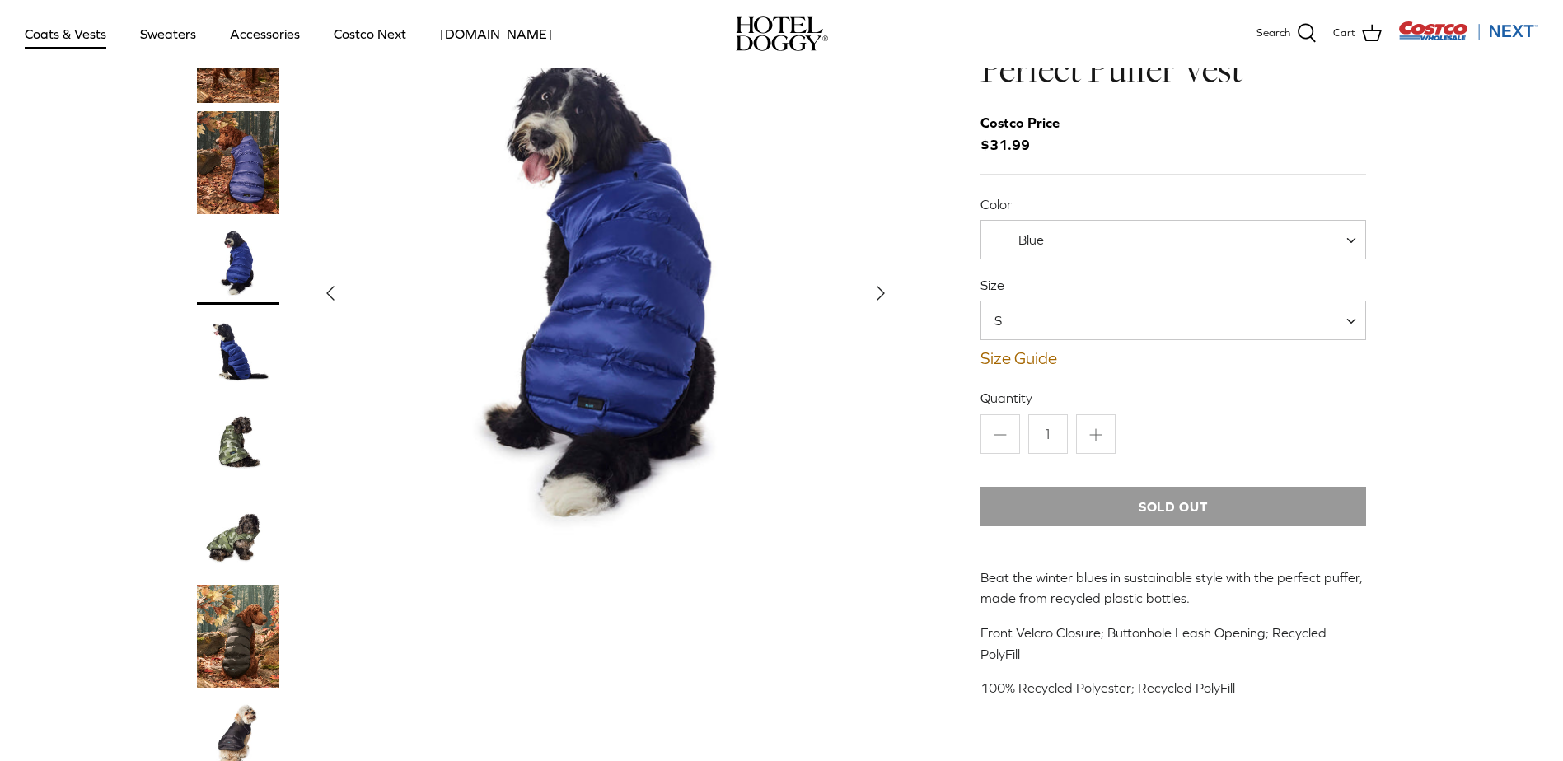
click at [231, 640] on img "Thumbnail Link" at bounding box center [238, 636] width 82 height 103
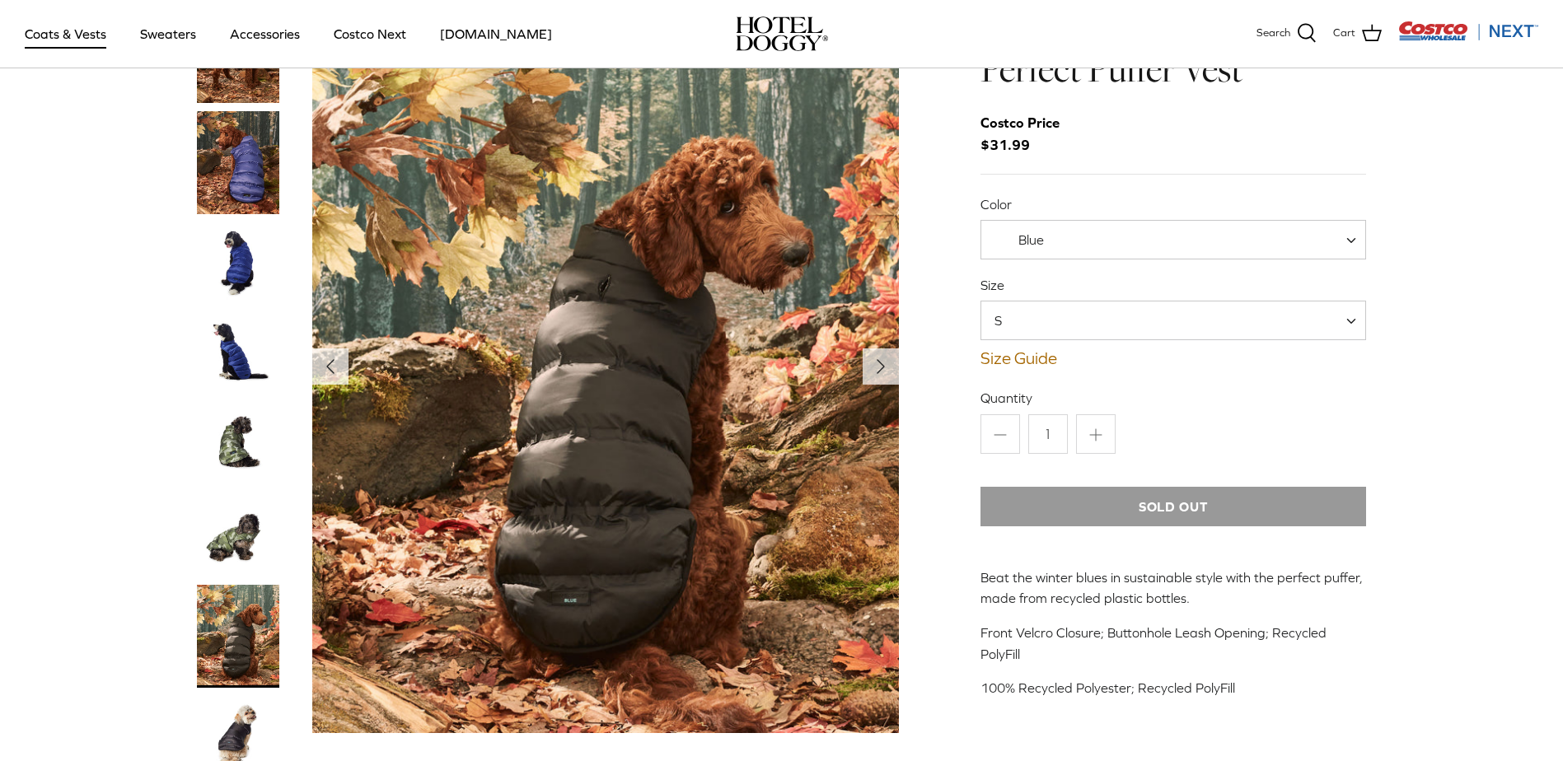
click at [183, 537] on div "Left Right" at bounding box center [781, 620] width 1219 height 1240
click at [243, 596] on img "Thumbnail Link" at bounding box center [238, 636] width 82 height 103
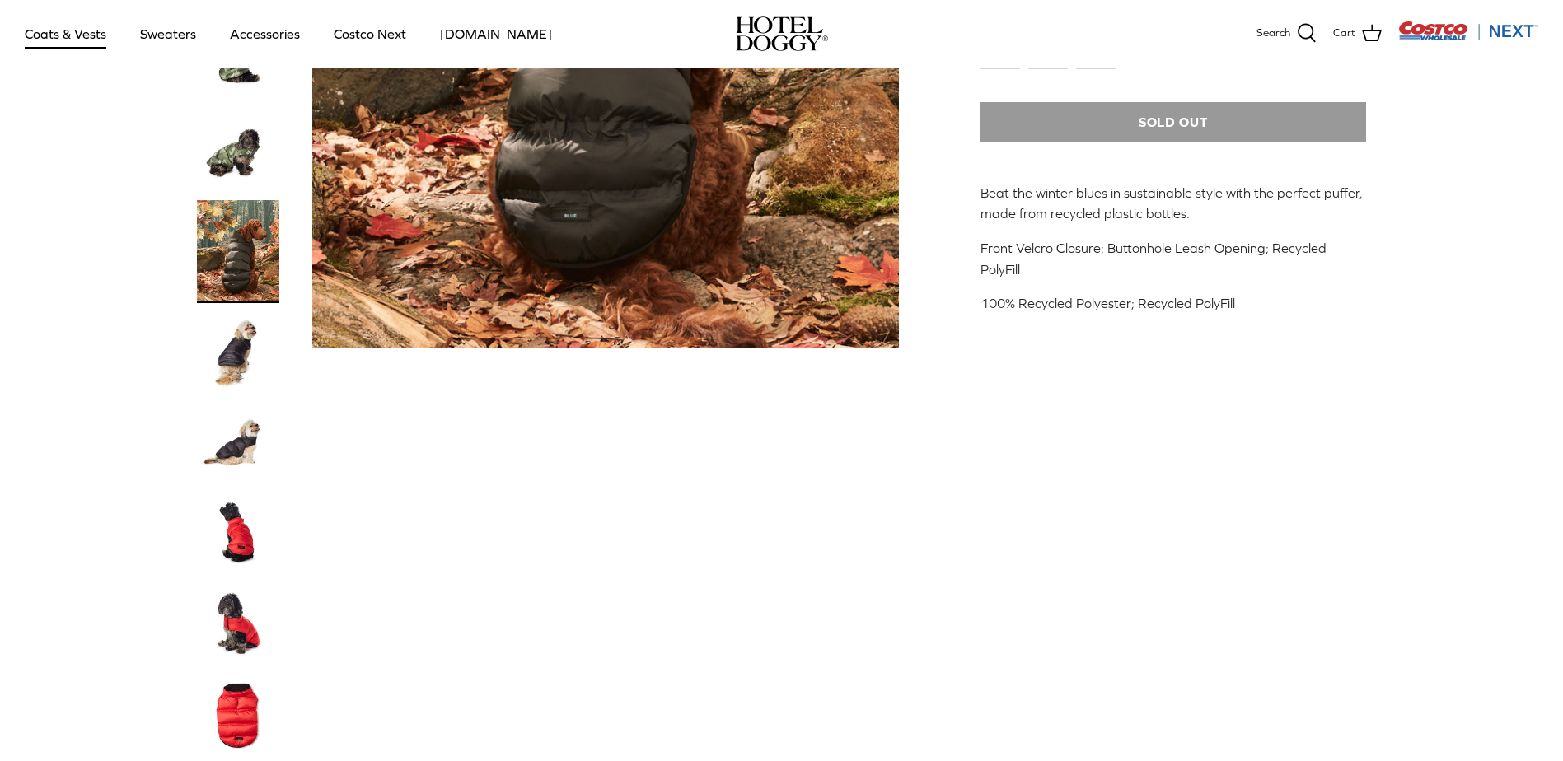
scroll to position [494, 0]
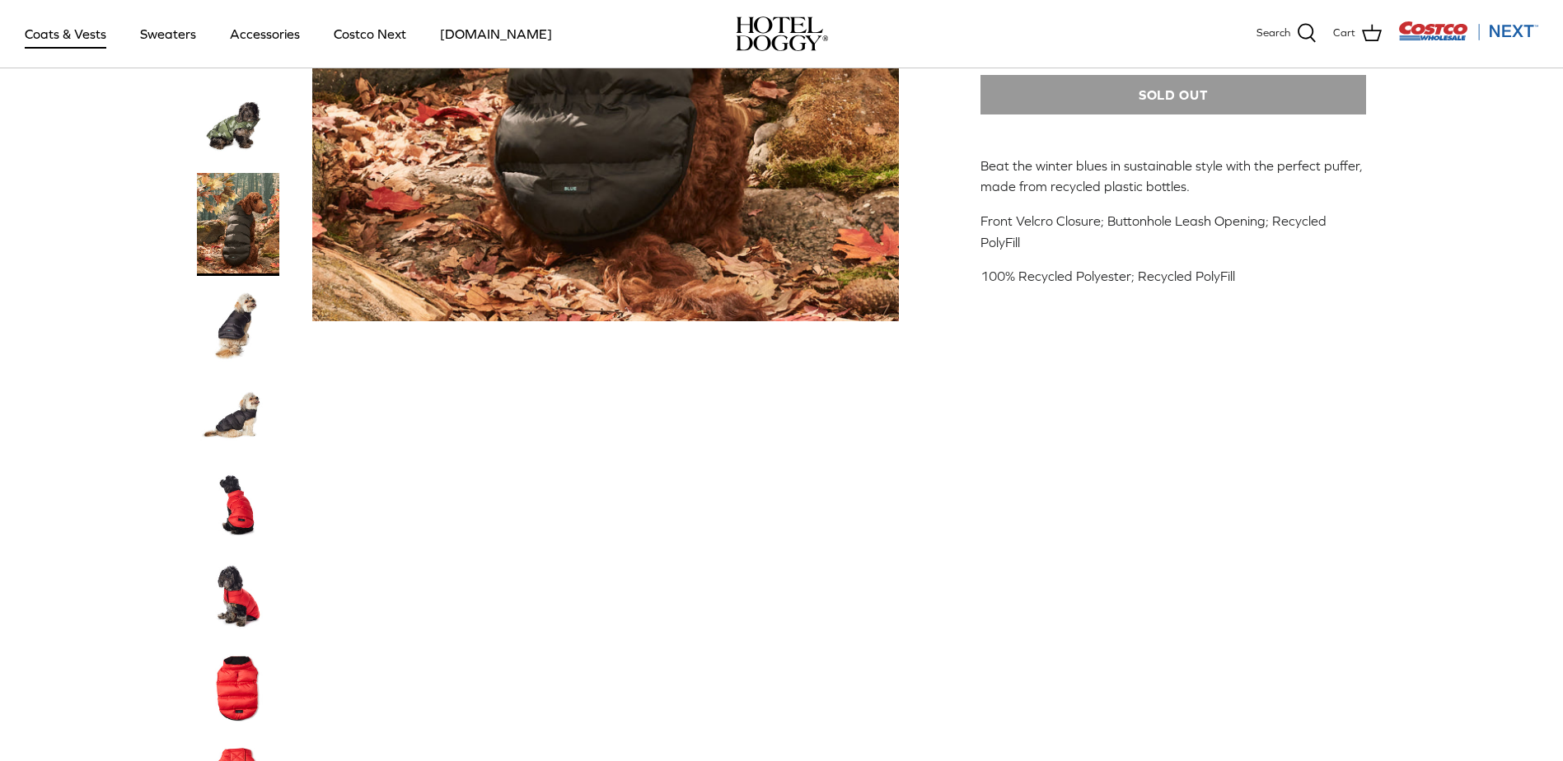
click at [241, 610] on img "Thumbnail Link" at bounding box center [238, 597] width 82 height 82
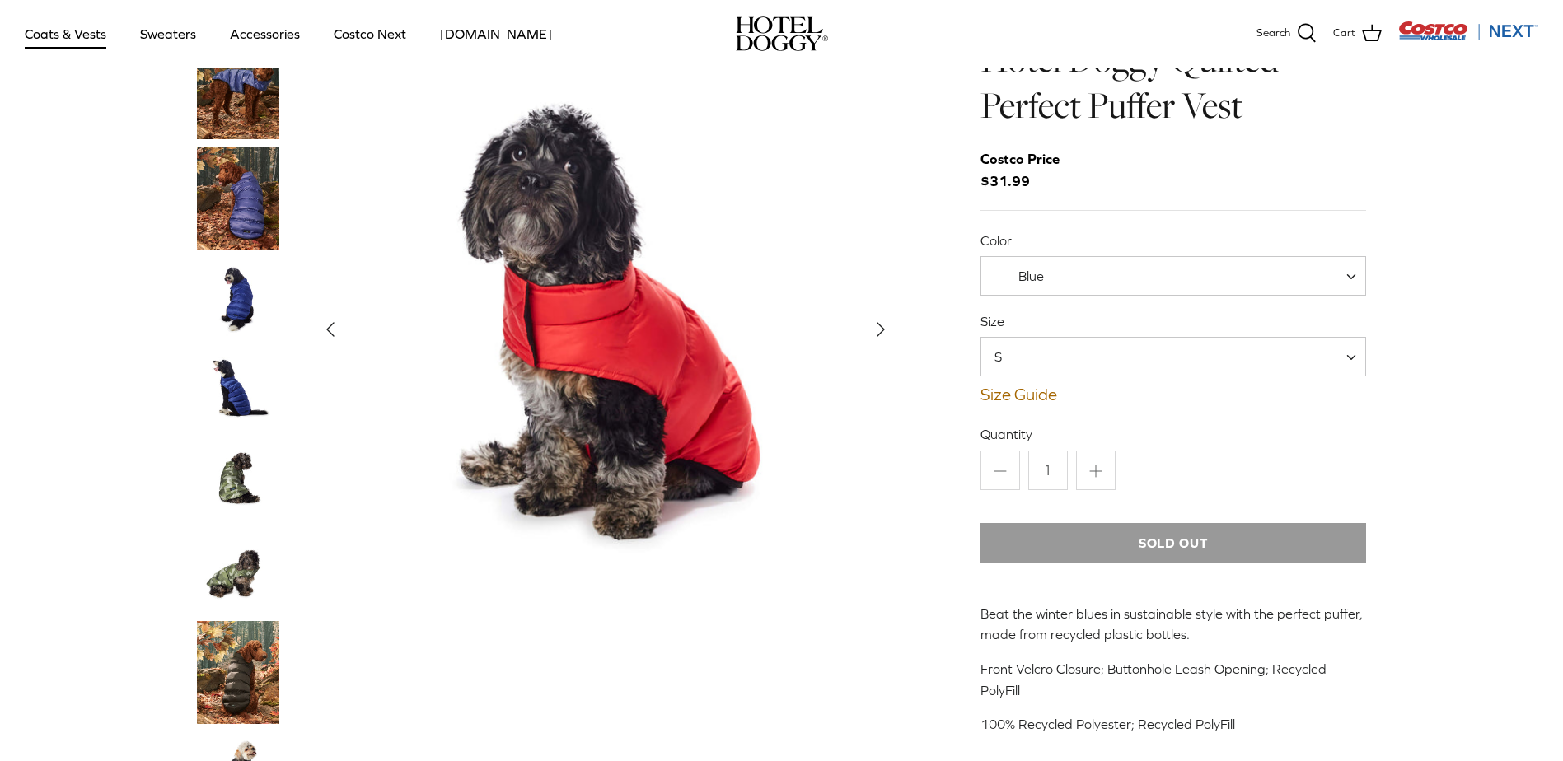
scroll to position [0, 0]
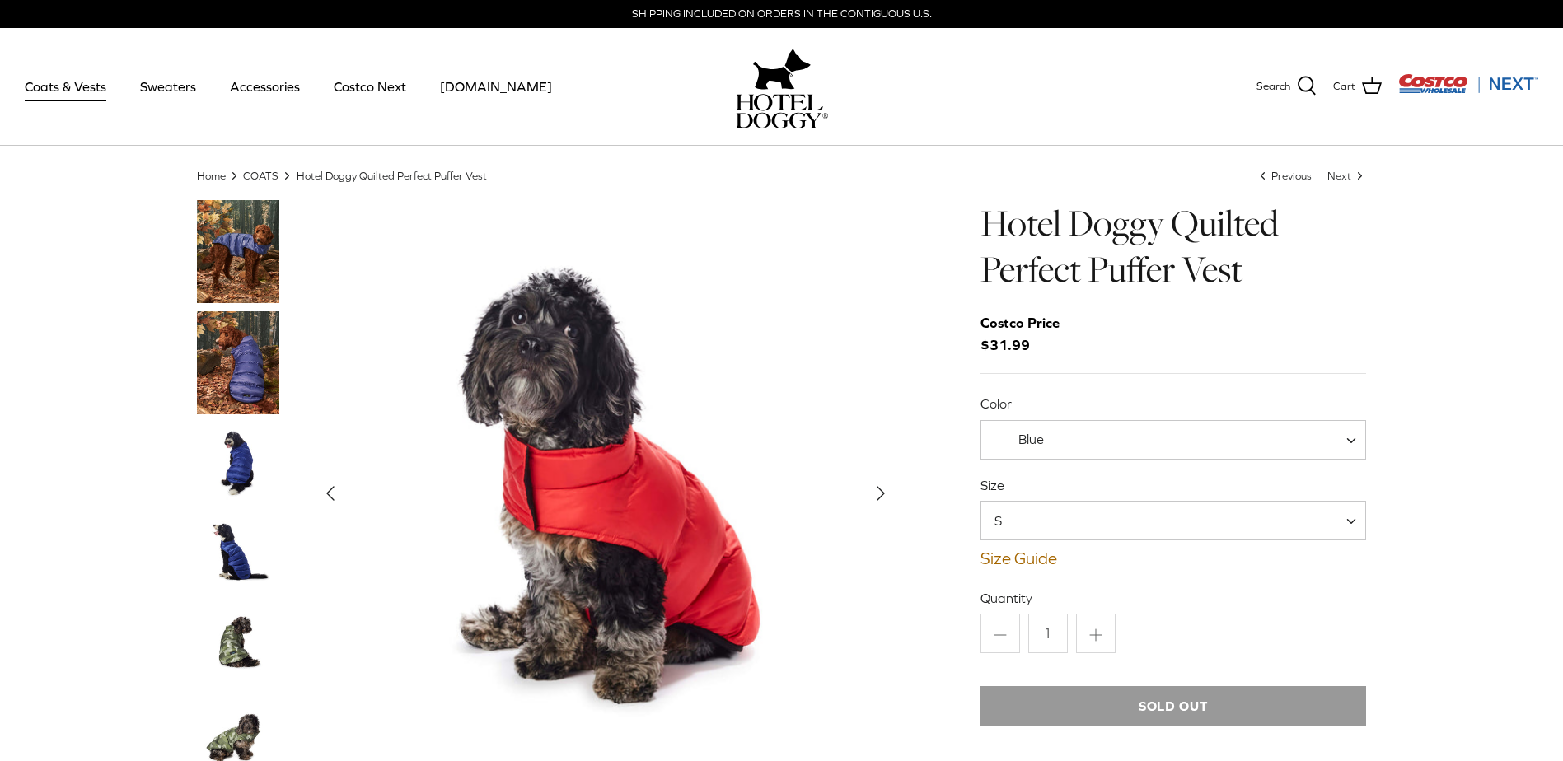
click at [296, 86] on link "Accessories" at bounding box center [265, 86] width 100 height 56
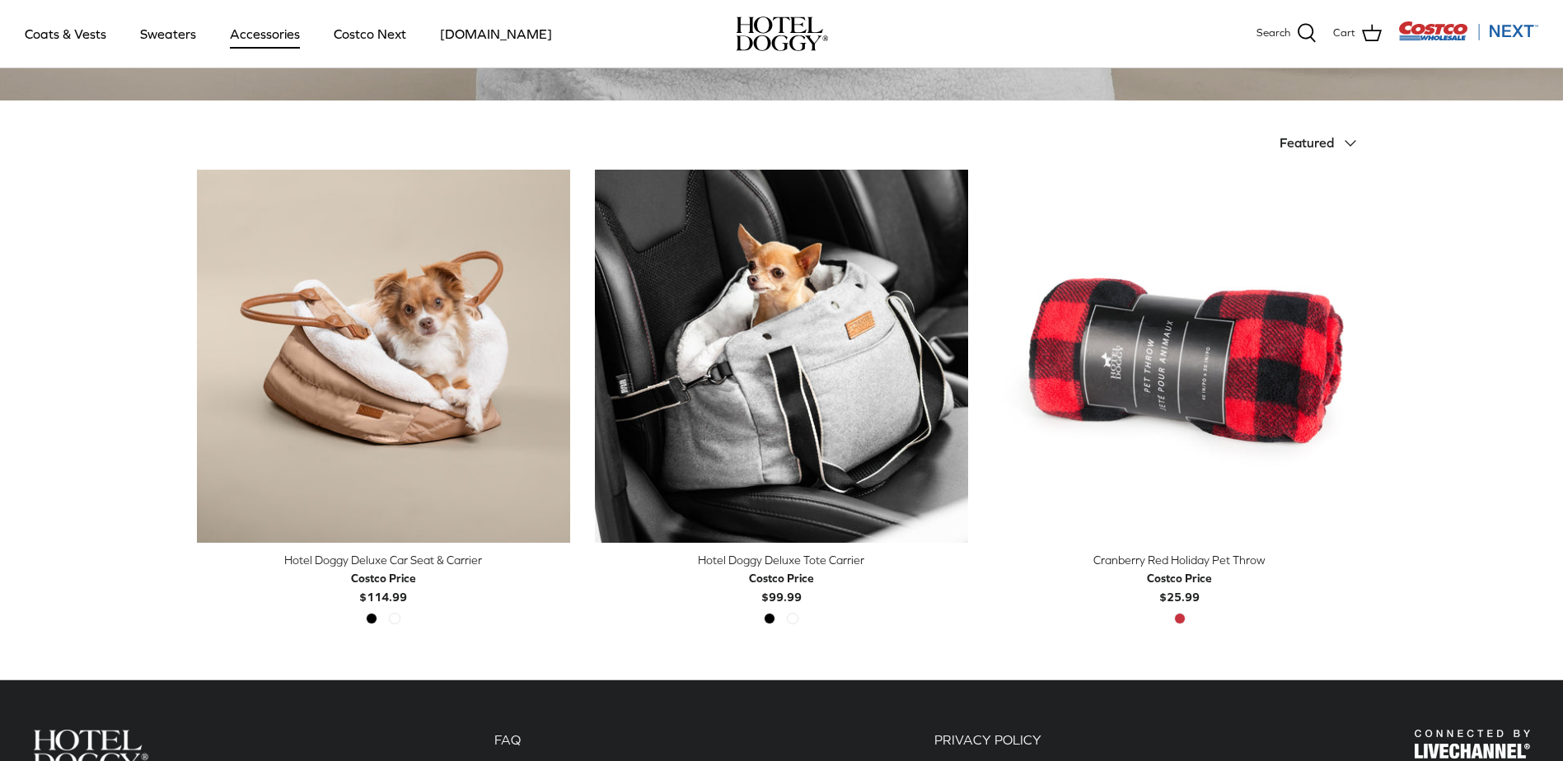
scroll to position [494, 0]
